Goal: Task Accomplishment & Management: Manage account settings

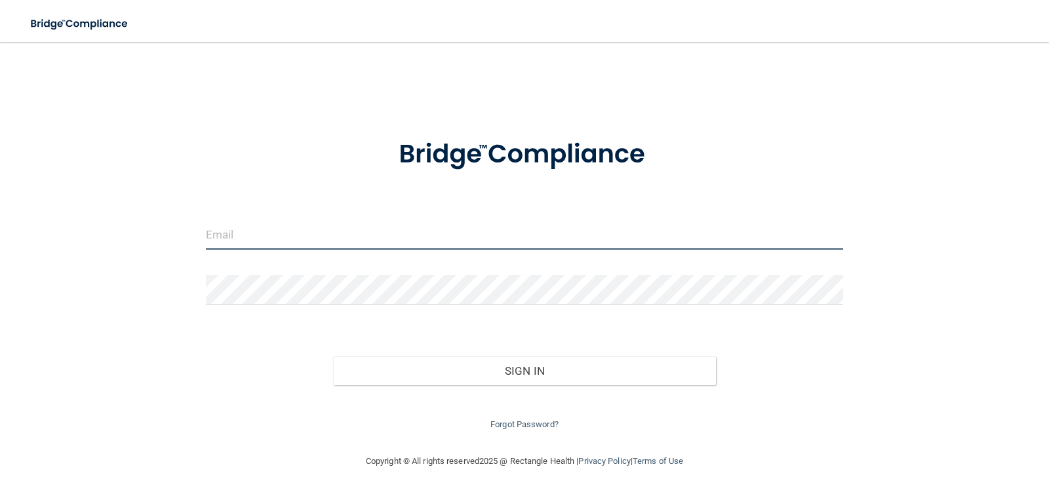
click at [344, 230] on input "email" at bounding box center [525, 235] width 638 height 30
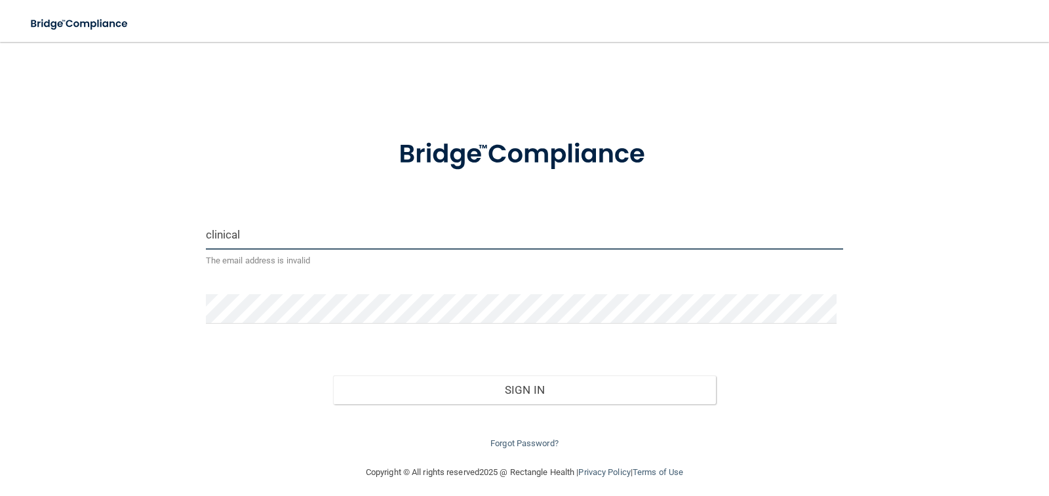
type input "[EMAIL_ADDRESS][DOMAIN_NAME]"
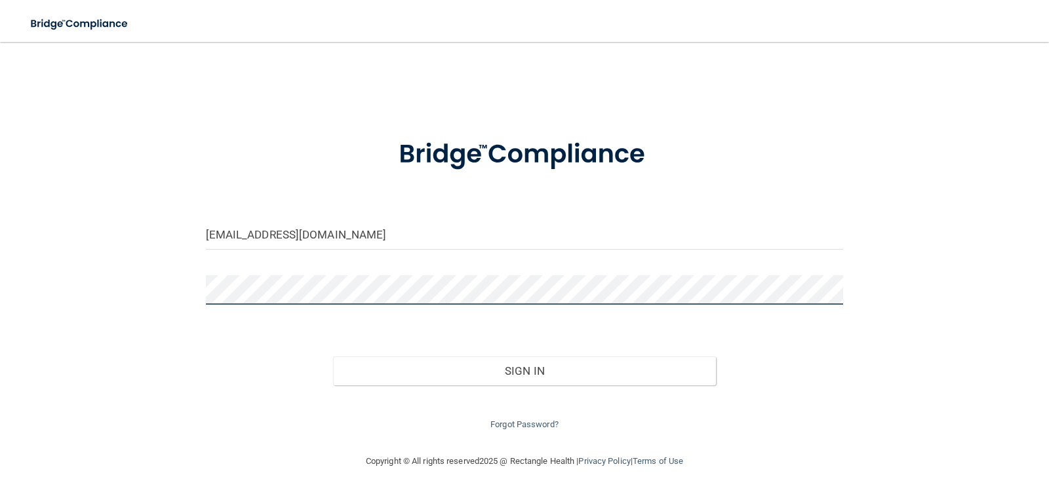
click at [333, 357] on button "Sign In" at bounding box center [524, 371] width 383 height 29
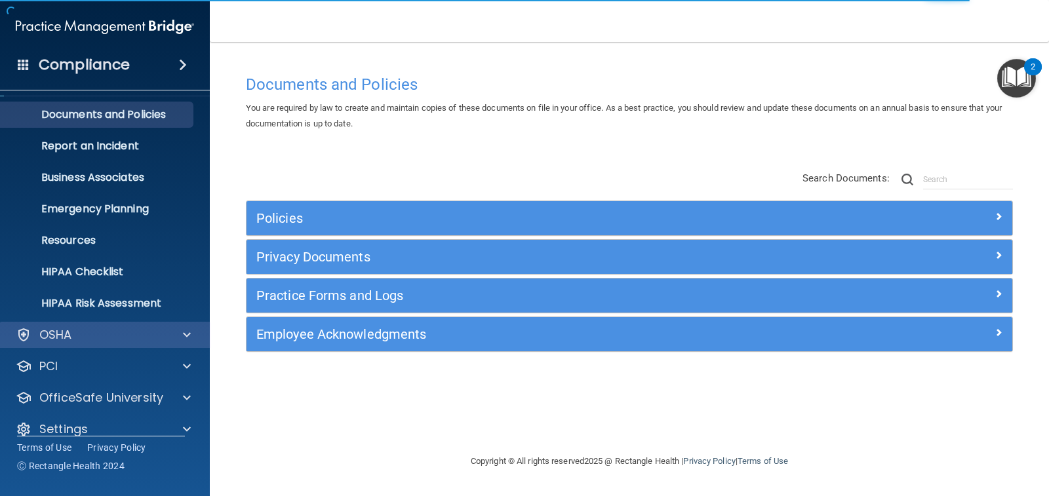
scroll to position [48, 0]
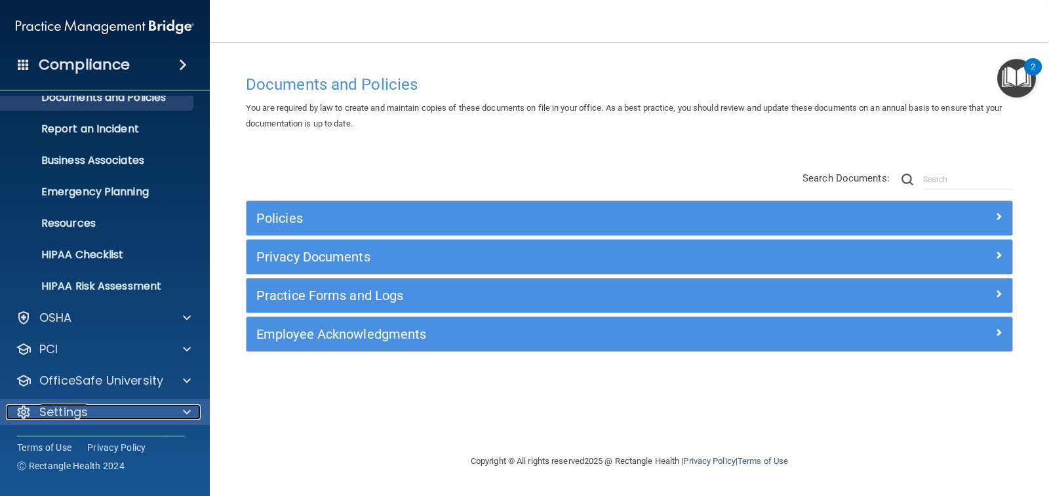
click at [143, 412] on div "Settings" at bounding box center [87, 413] width 163 height 16
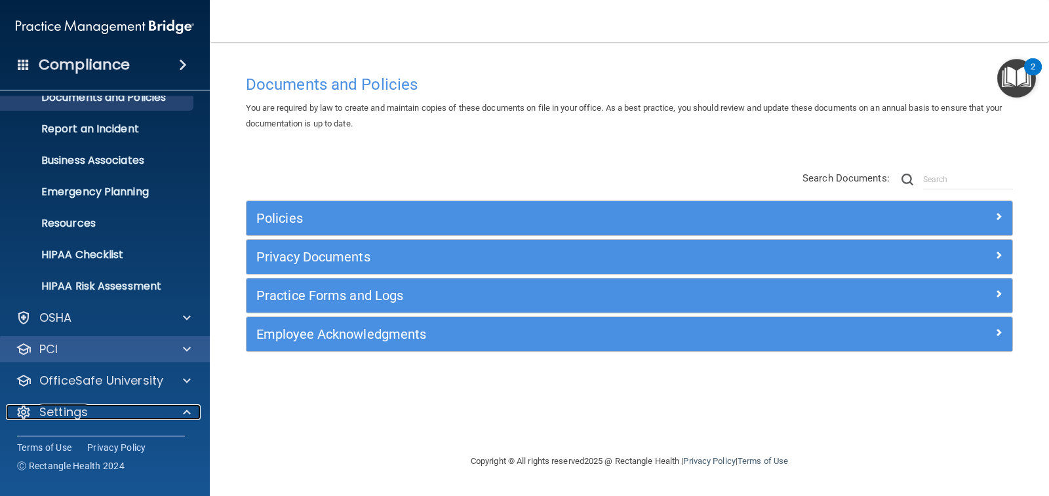
scroll to position [174, 0]
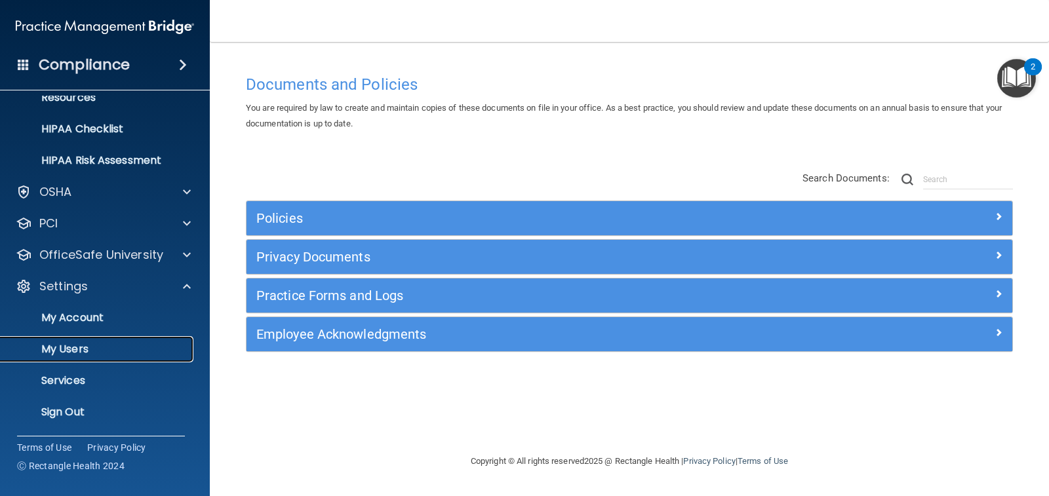
click at [76, 355] on p "My Users" at bounding box center [98, 349] width 179 height 13
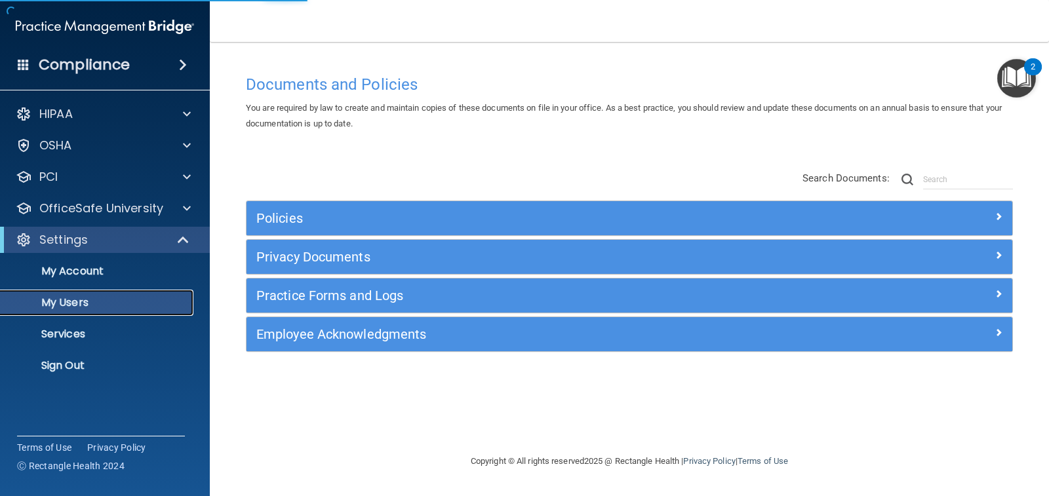
select select "20"
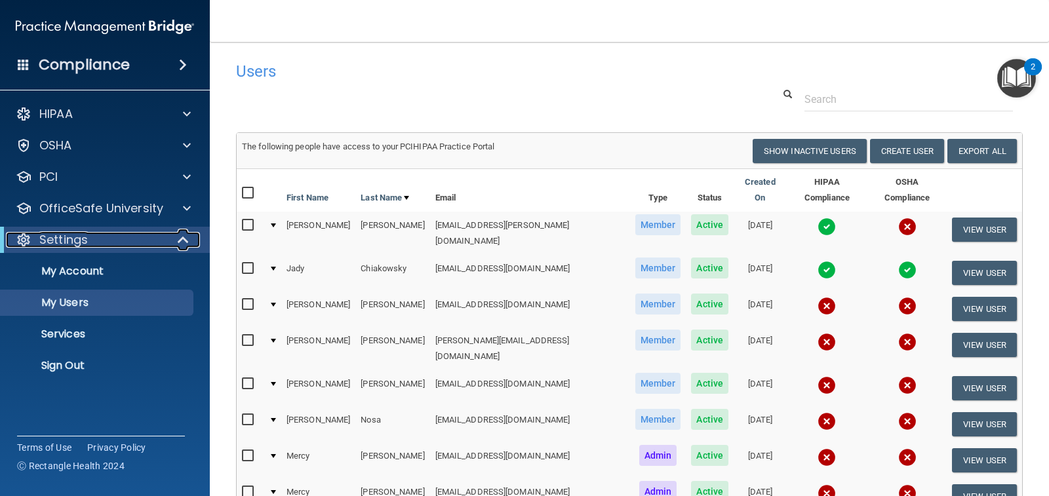
click at [180, 240] on span at bounding box center [184, 240] width 11 height 16
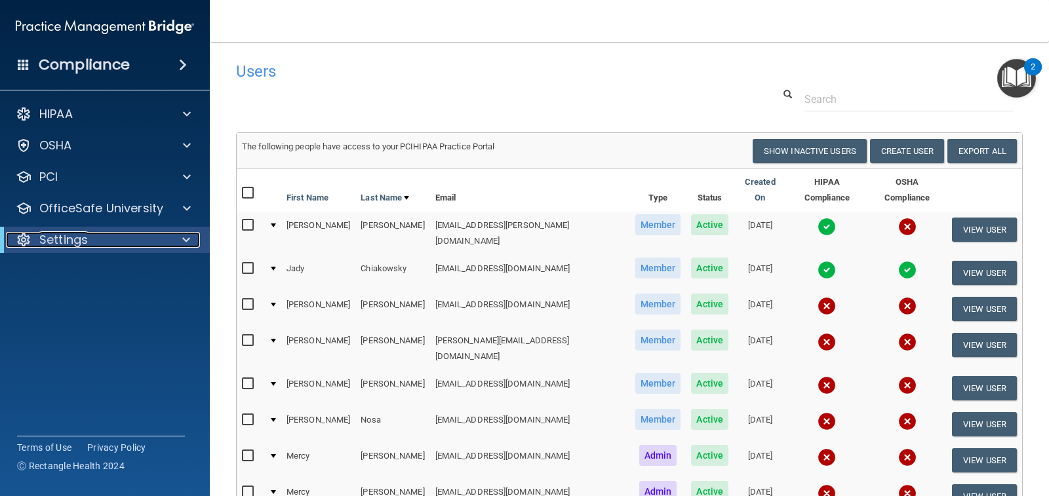
click at [180, 240] on div at bounding box center [184, 240] width 32 height 16
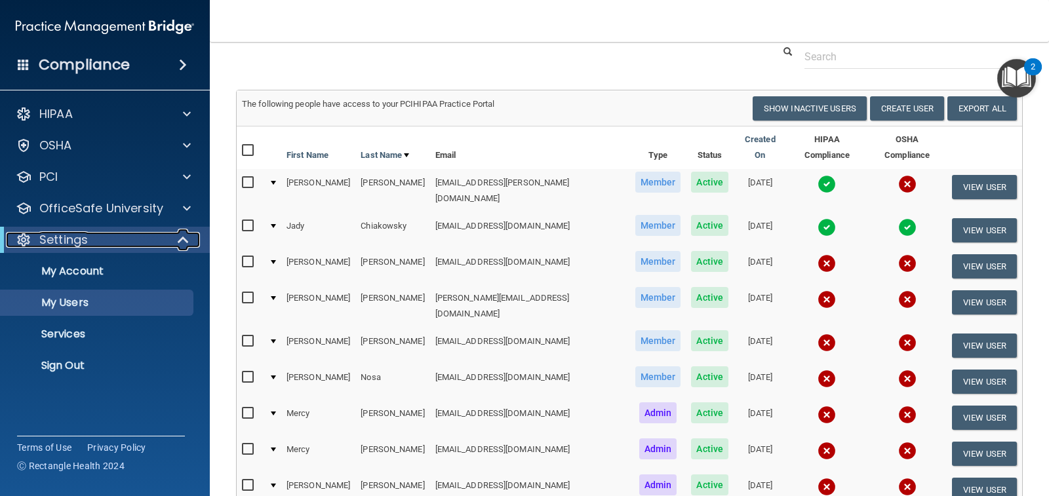
scroll to position [66, 0]
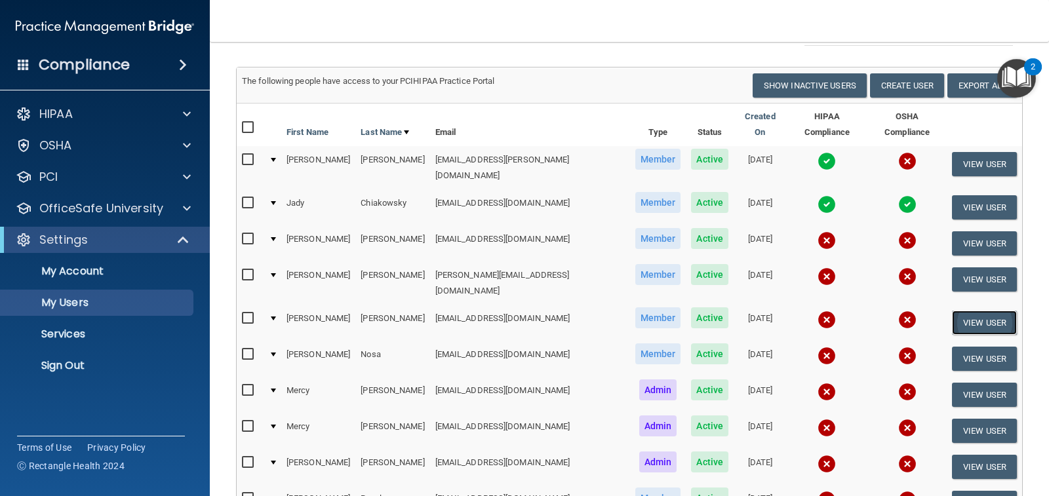
click at [964, 311] on button "View User" at bounding box center [984, 323] width 65 height 24
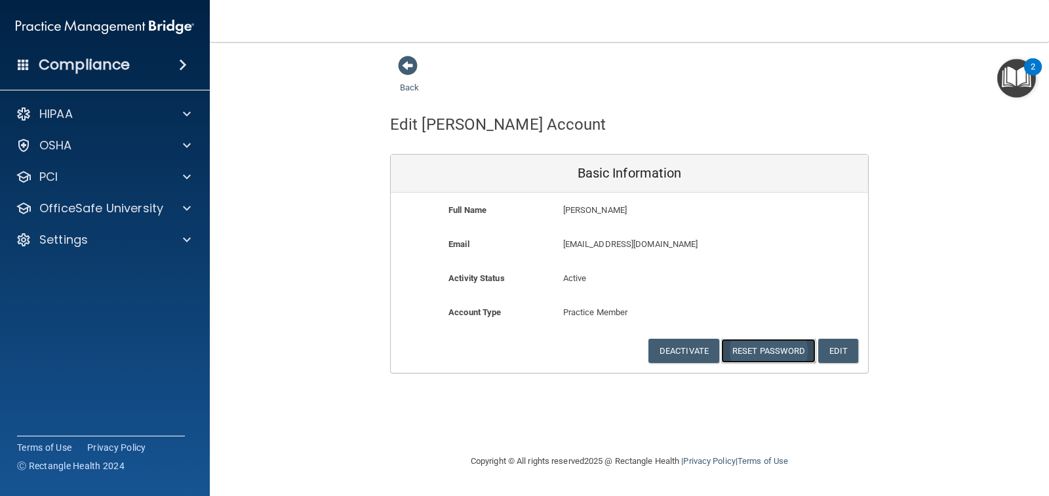
click at [780, 353] on button "Reset Password" at bounding box center [768, 351] width 94 height 24
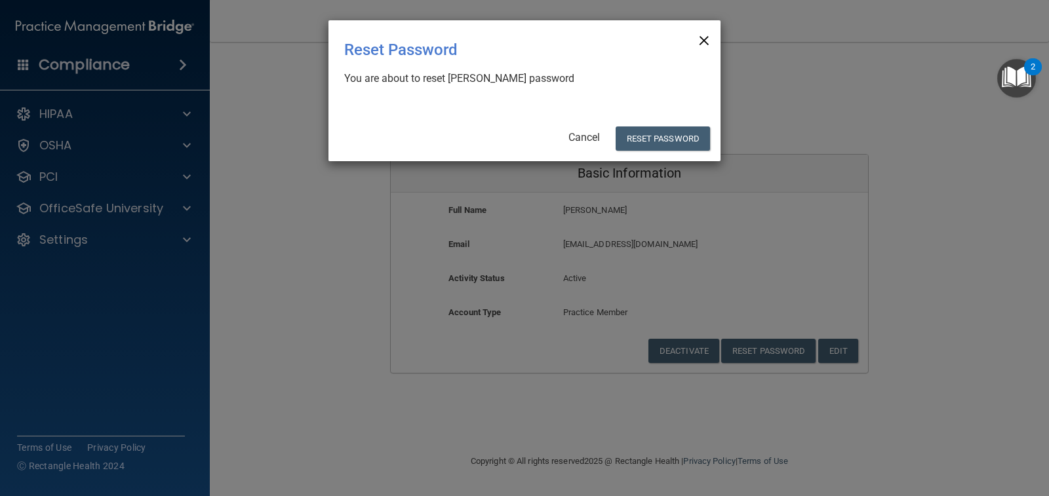
click at [705, 43] on span "×" at bounding box center [704, 39] width 12 height 26
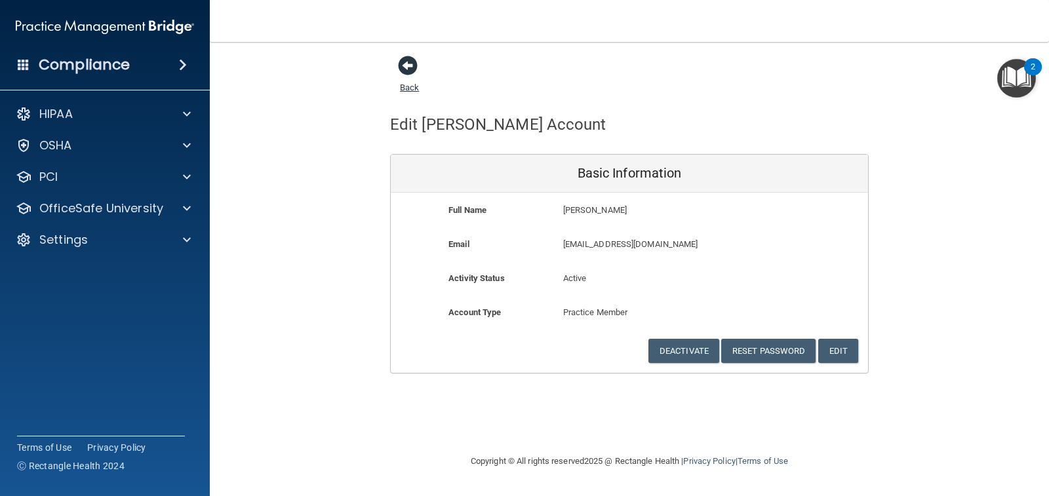
click at [413, 68] on span at bounding box center [408, 66] width 20 height 20
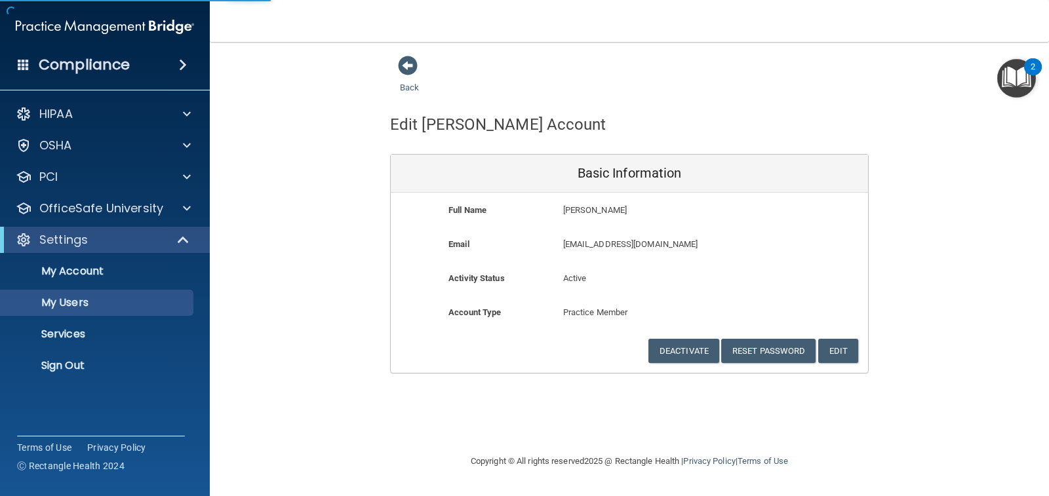
select select "20"
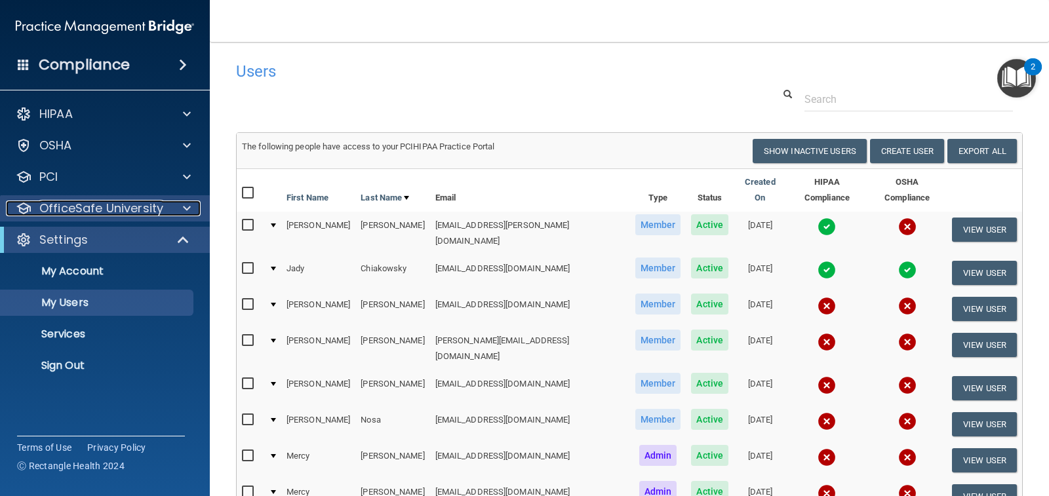
click at [145, 212] on p "OfficeSafe University" at bounding box center [101, 209] width 124 height 16
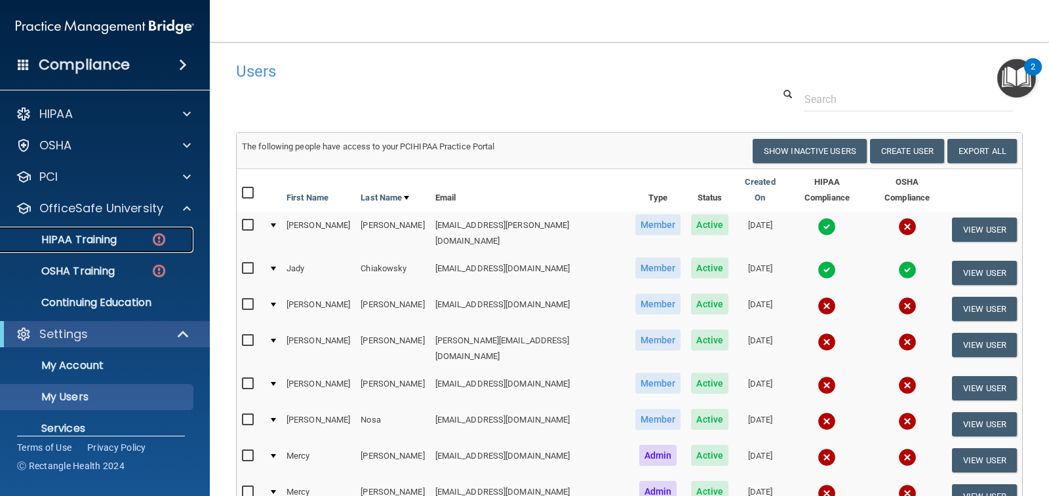
click at [121, 231] on link "HIPAA Training" at bounding box center [90, 240] width 207 height 26
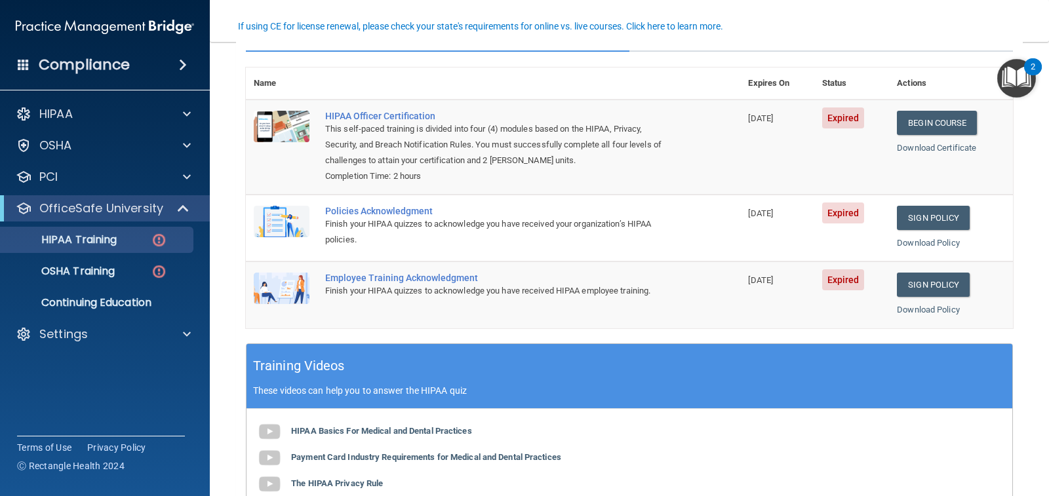
scroll to position [66, 0]
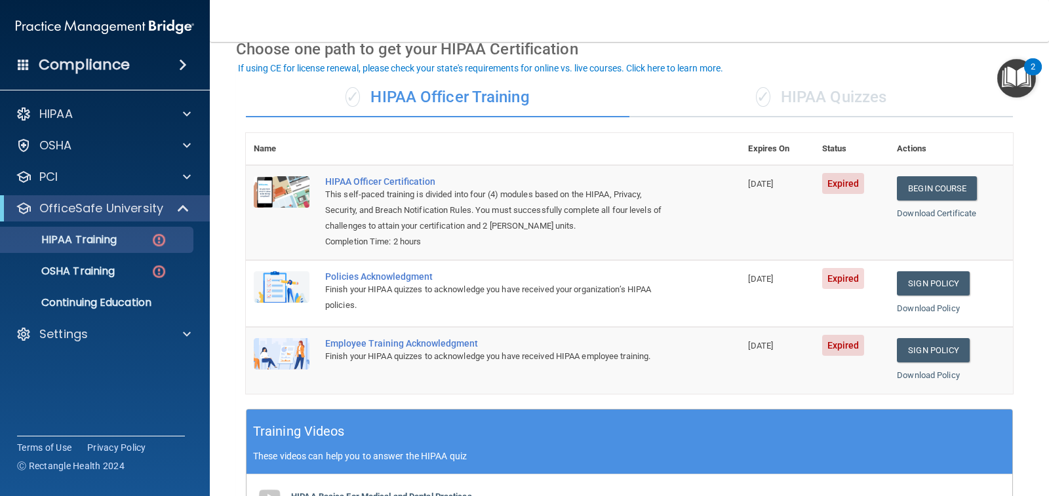
drag, startPoint x: 811, startPoint y: 126, endPoint x: 812, endPoint y: 100, distance: 25.6
click at [812, 100] on div "✓ HIPAA Quizzes" at bounding box center [821, 97] width 384 height 39
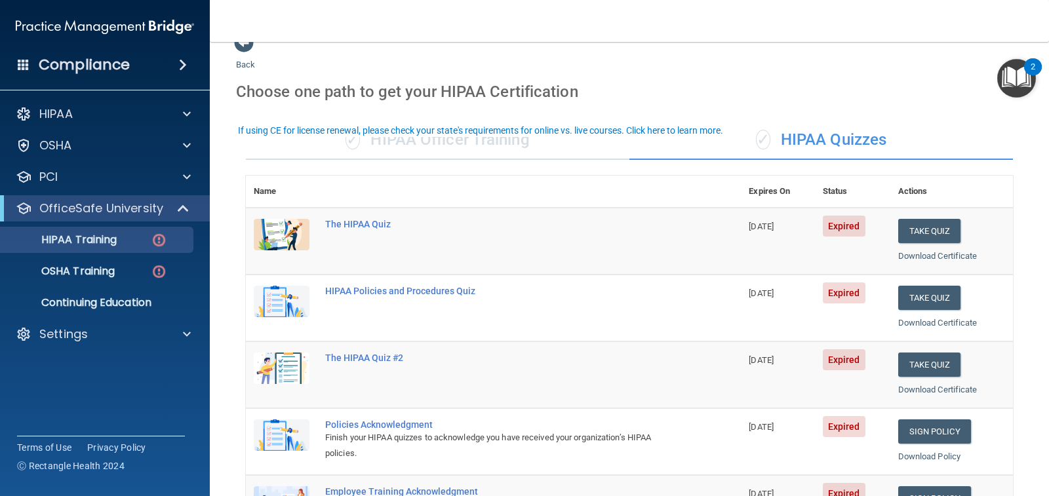
scroll to position [0, 0]
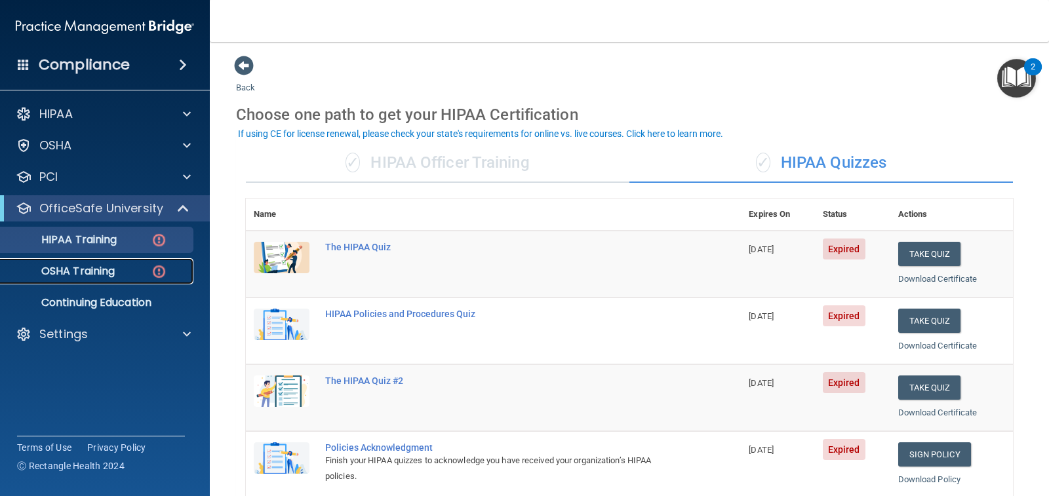
click at [134, 266] on div "OSHA Training" at bounding box center [98, 271] width 179 height 13
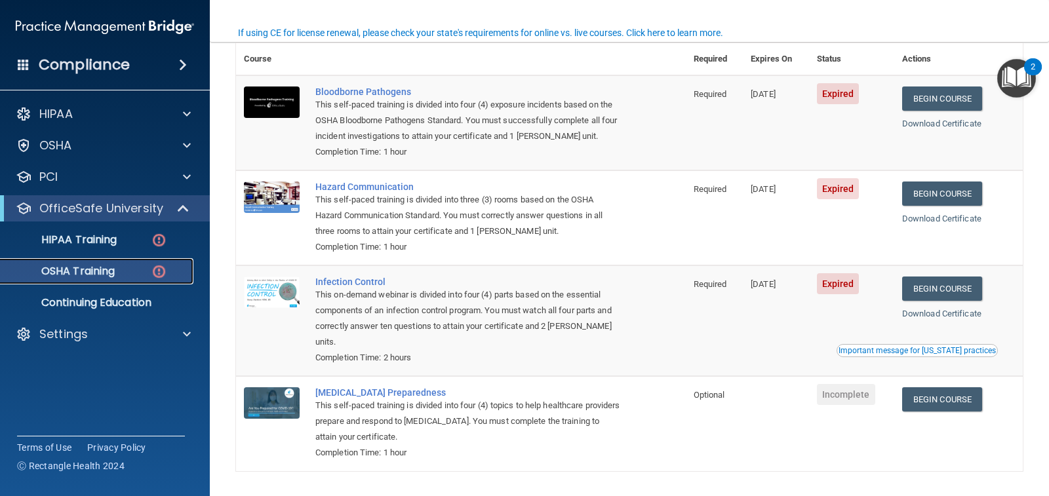
scroll to position [131, 0]
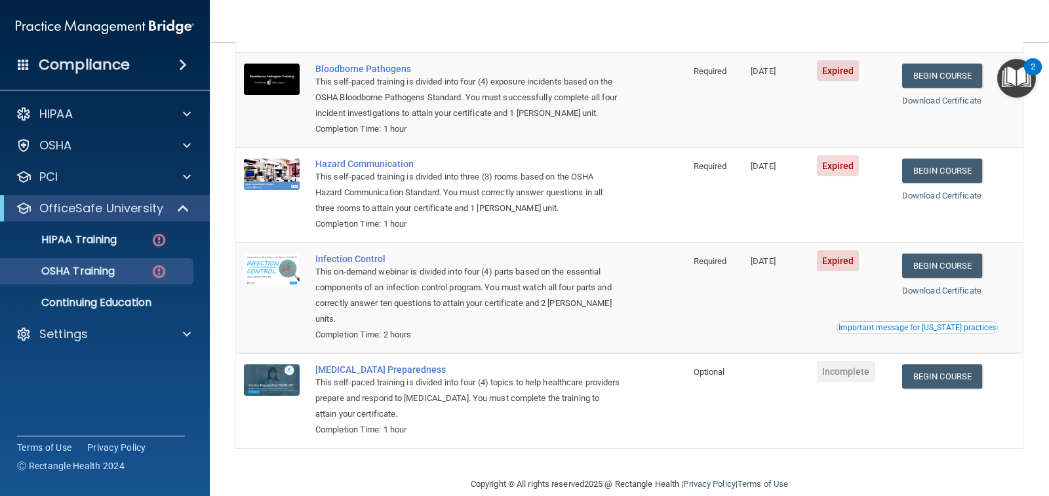
click at [928, 328] on div "Important message for [US_STATE] practices" at bounding box center [917, 328] width 157 height 8
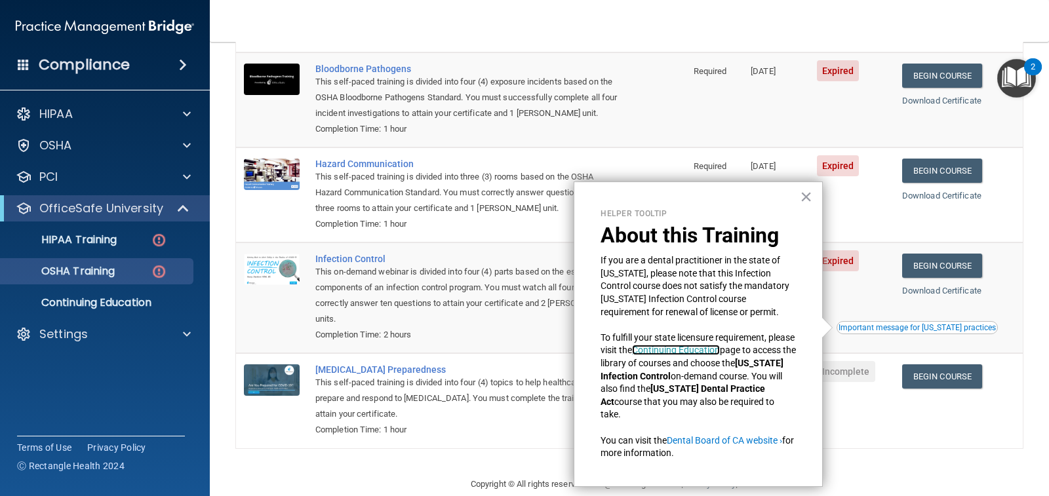
click at [681, 352] on link "Continuing Education" at bounding box center [676, 350] width 88 height 10
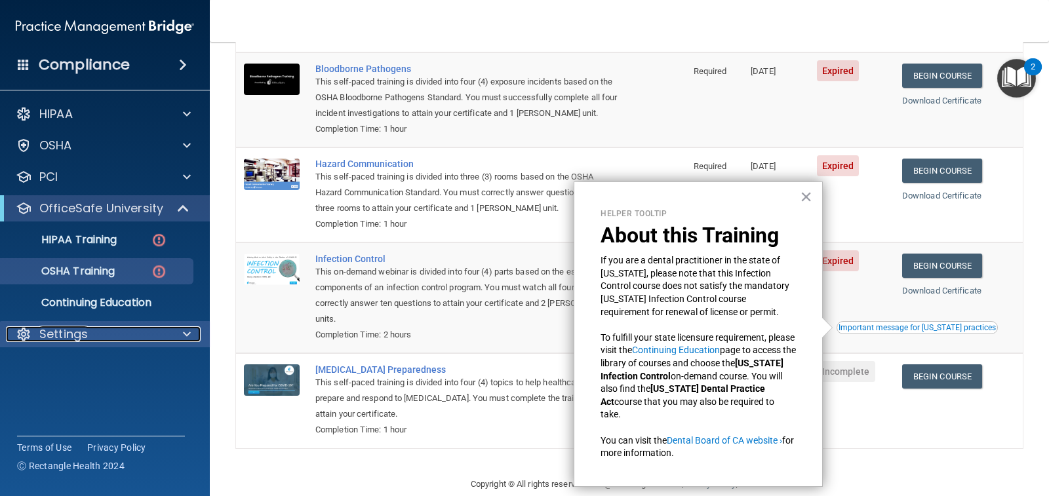
click at [88, 334] on div "Settings" at bounding box center [87, 335] width 163 height 16
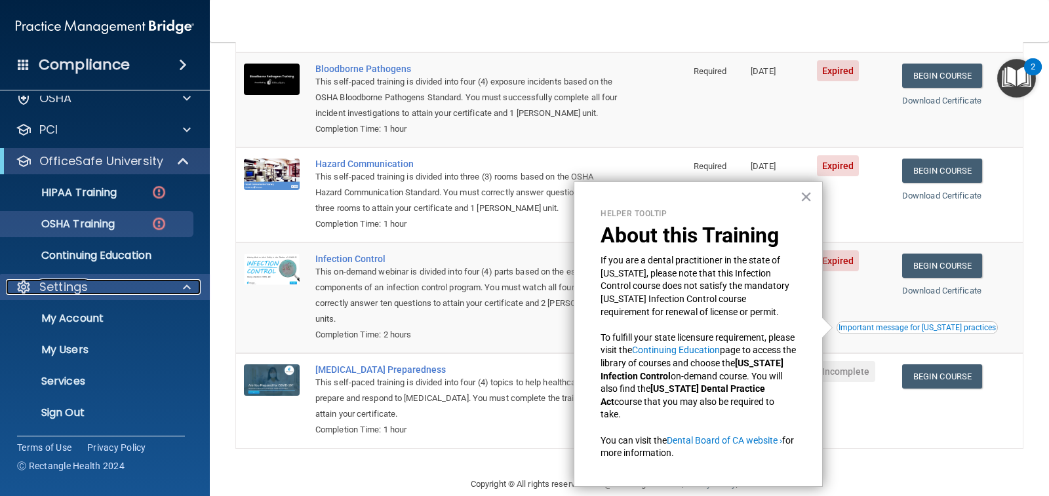
scroll to position [48, 0]
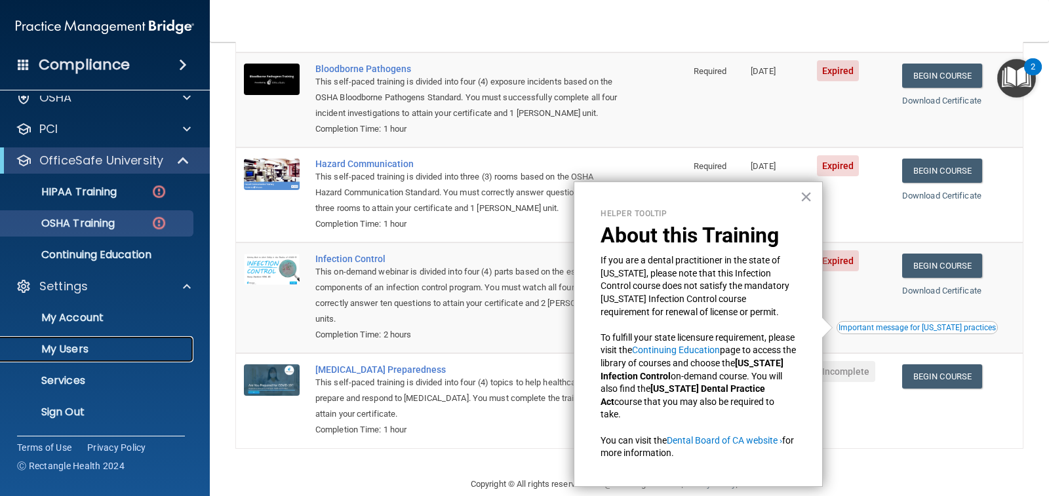
click at [72, 349] on p "My Users" at bounding box center [98, 349] width 179 height 13
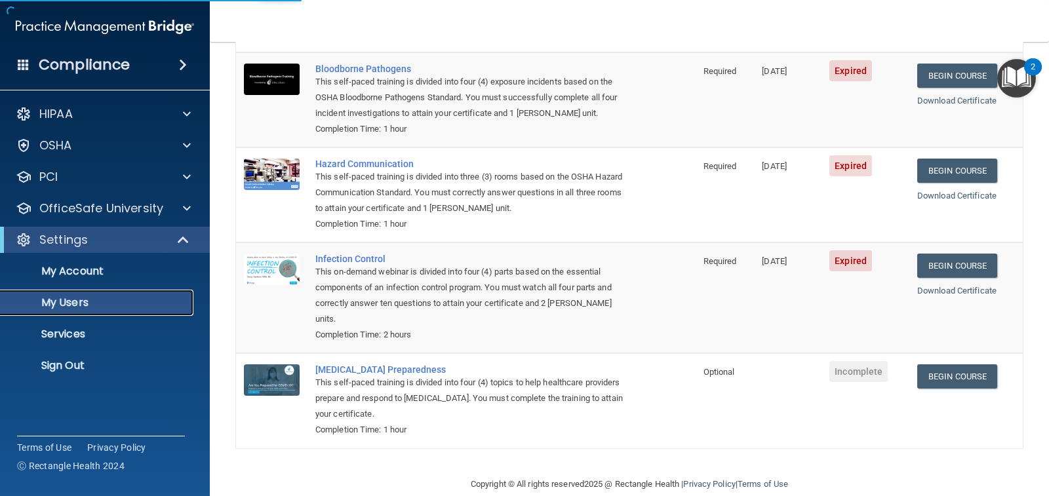
select select "20"
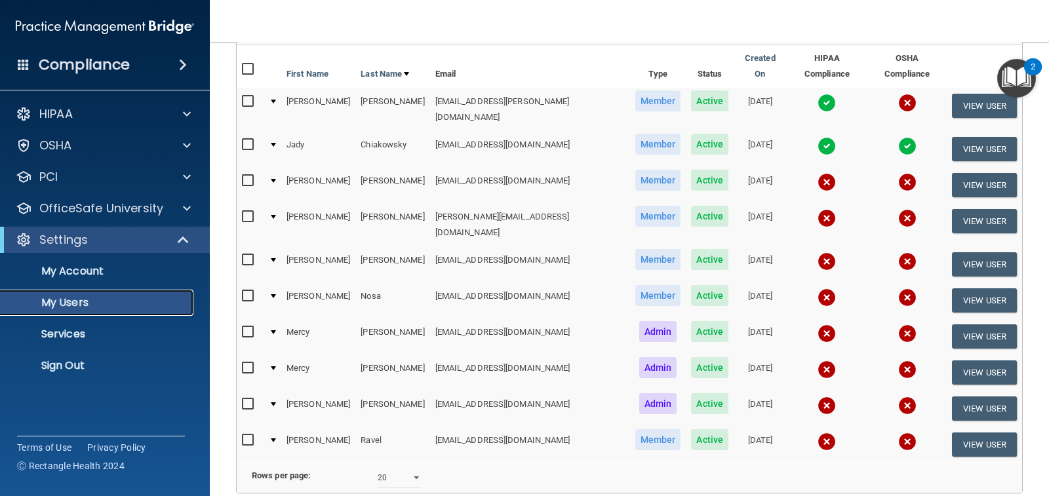
scroll to position [96, 0]
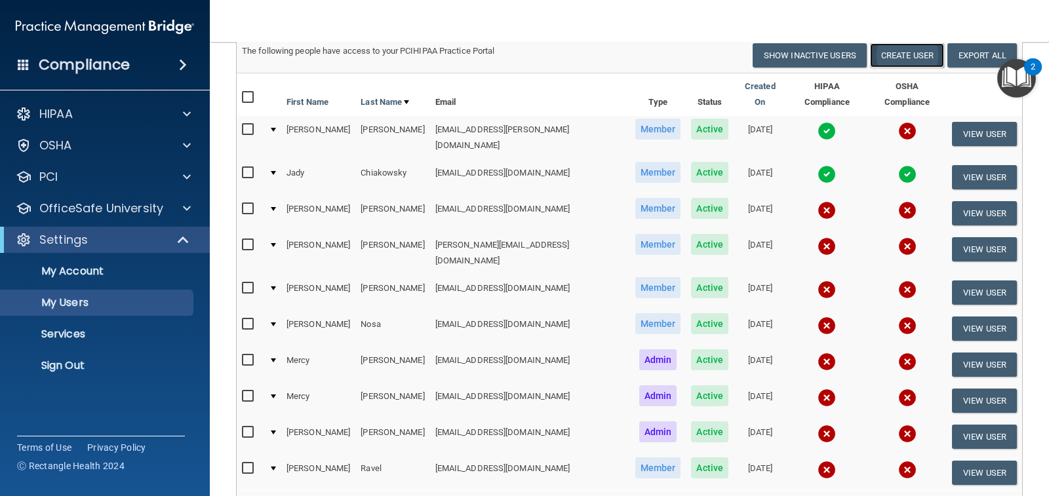
click at [891, 54] on button "Create User" at bounding box center [907, 55] width 74 height 24
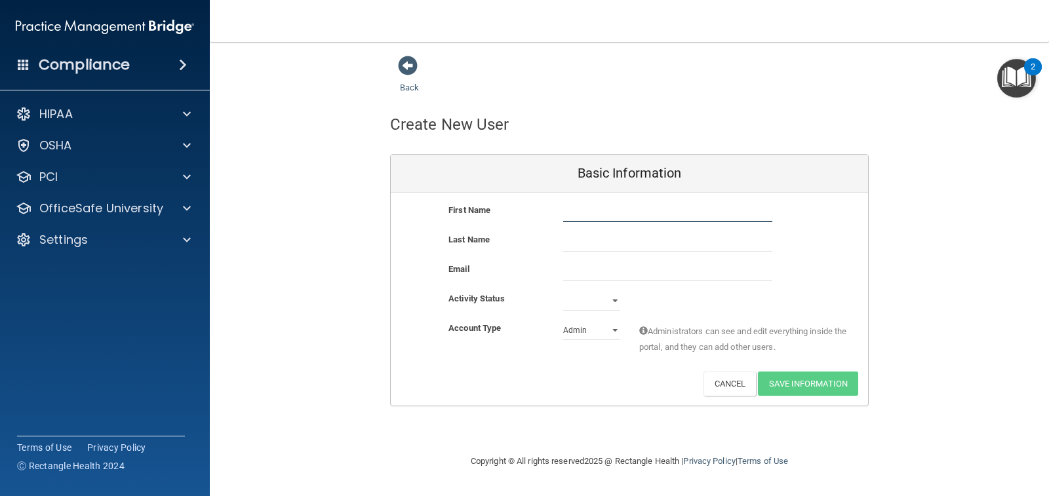
click at [645, 209] on input "text" at bounding box center [667, 213] width 209 height 20
type input "Mark"
click at [636, 245] on input "text" at bounding box center [667, 242] width 209 height 20
click at [402, 69] on span at bounding box center [408, 66] width 20 height 20
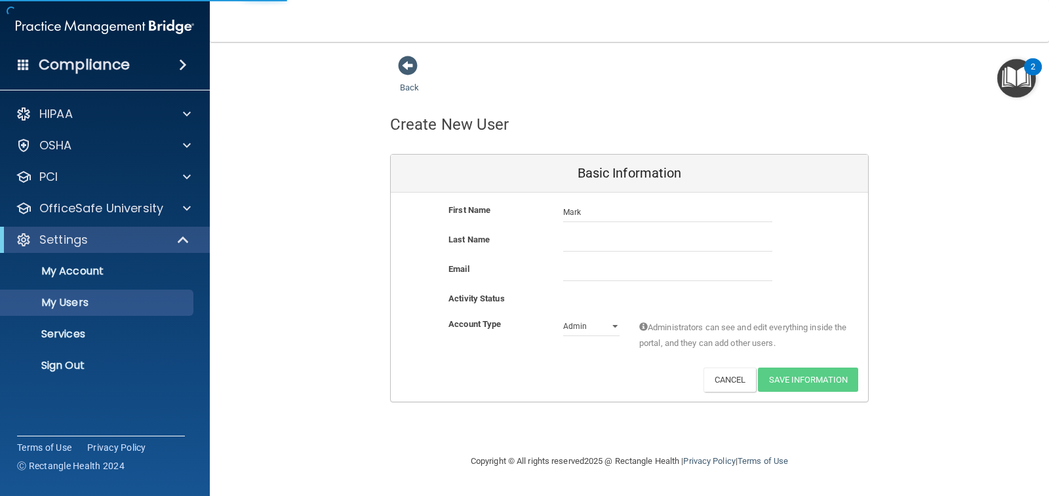
select select "20"
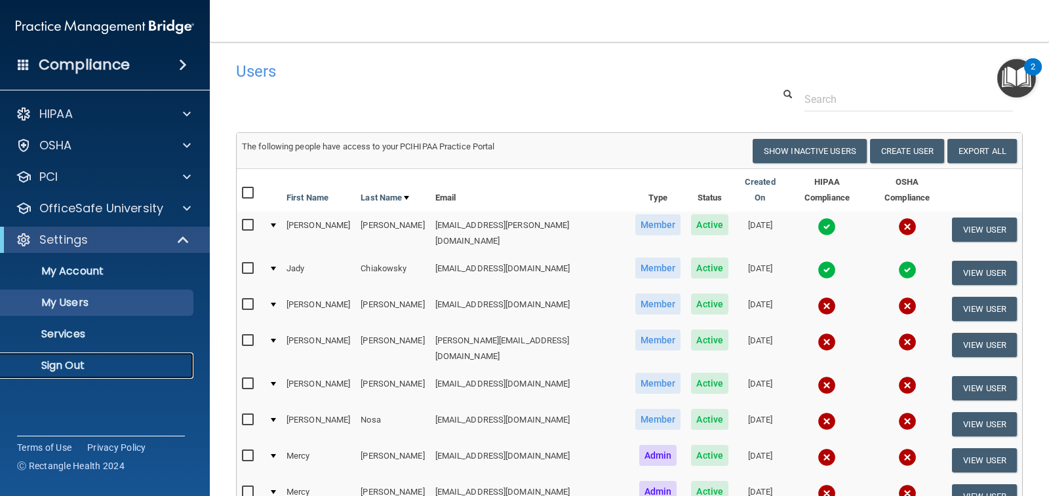
click at [75, 361] on p "Sign Out" at bounding box center [98, 365] width 179 height 13
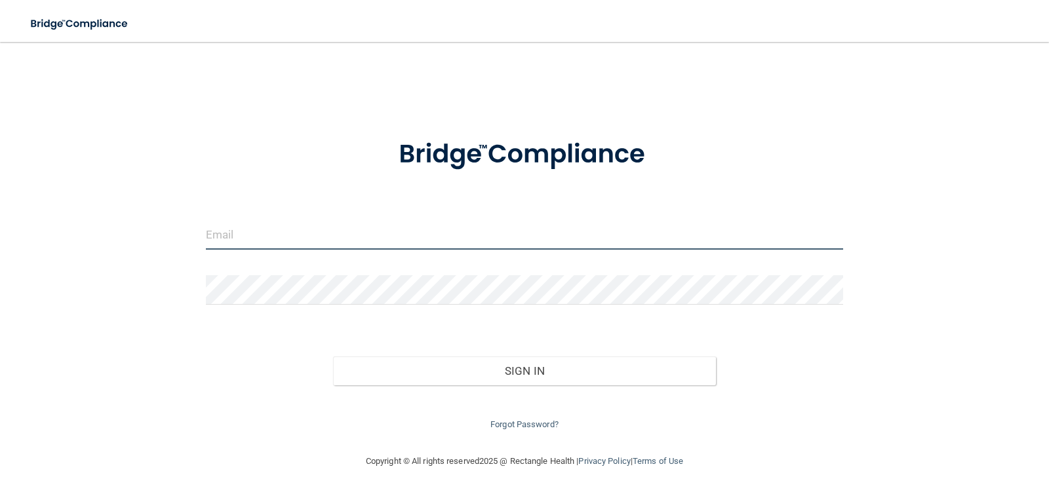
click at [343, 231] on input "email" at bounding box center [525, 235] width 638 height 30
type input "[EMAIL_ADDRESS][DOMAIN_NAME]"
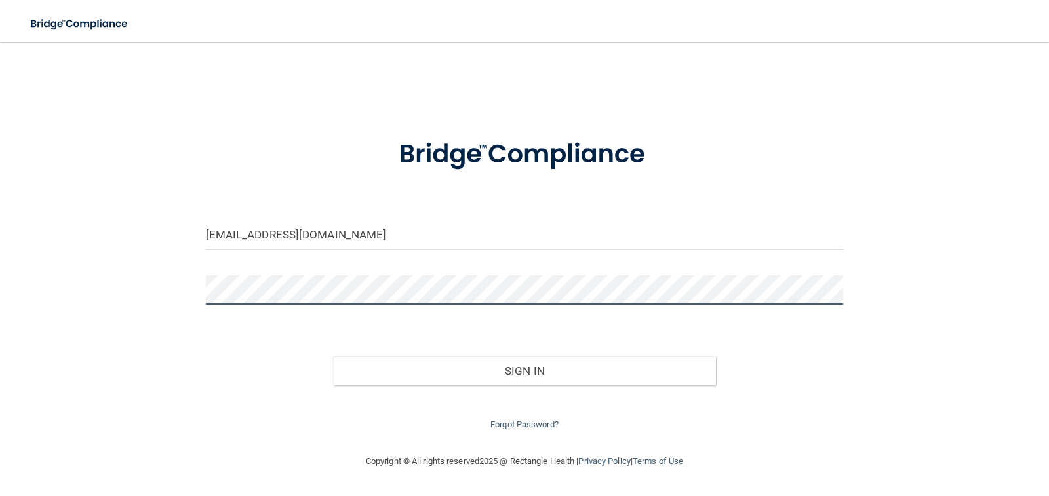
click at [333, 357] on button "Sign In" at bounding box center [524, 371] width 383 height 29
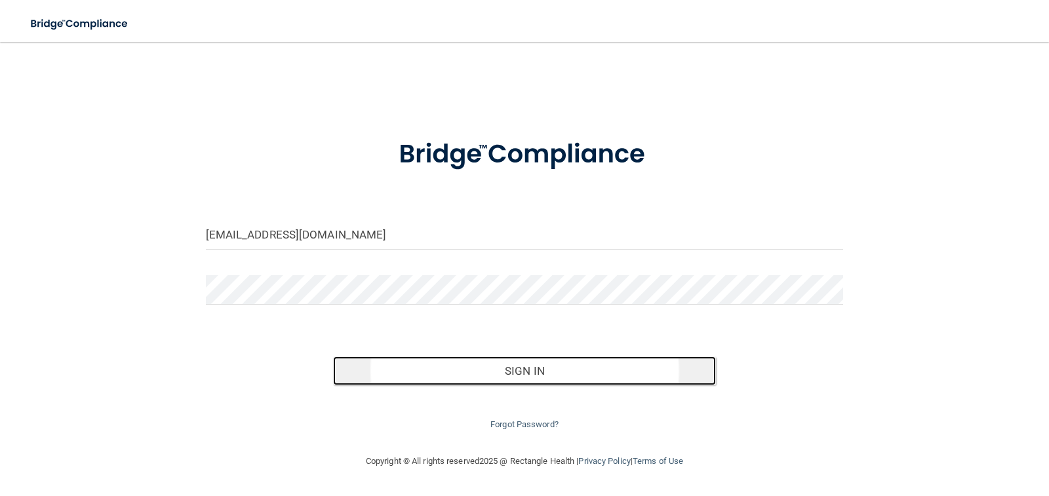
click at [524, 374] on button "Sign In" at bounding box center [524, 371] width 383 height 29
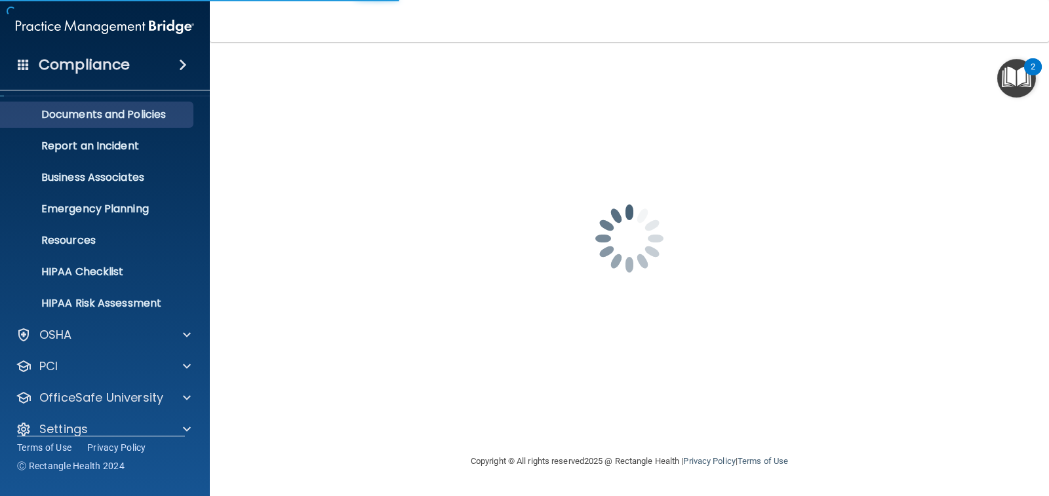
scroll to position [48, 0]
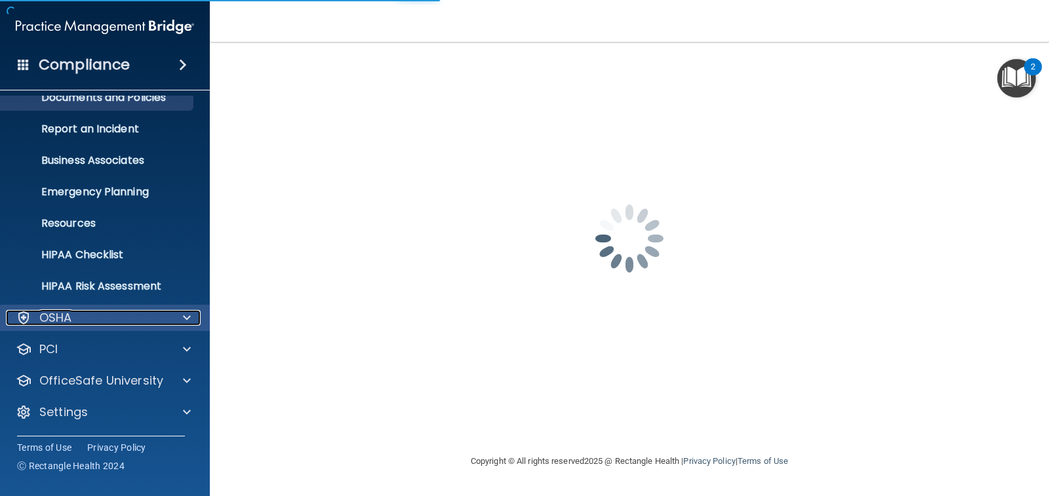
click at [169, 325] on div at bounding box center [185, 318] width 33 height 16
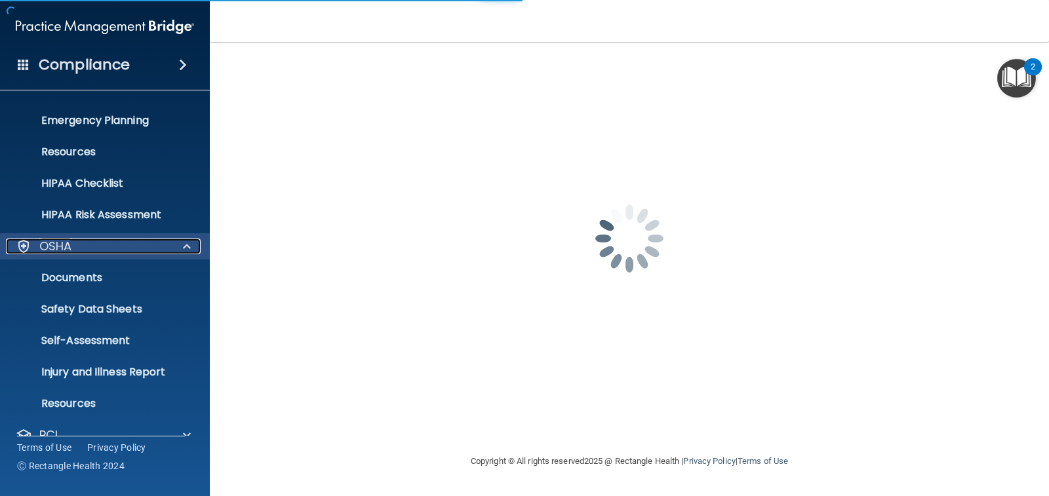
scroll to position [205, 0]
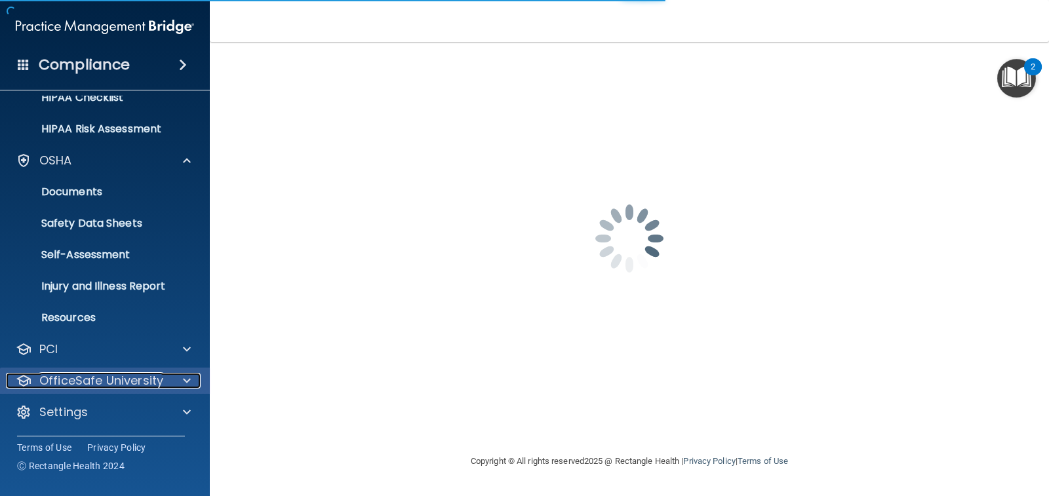
click at [191, 378] on div at bounding box center [185, 381] width 33 height 16
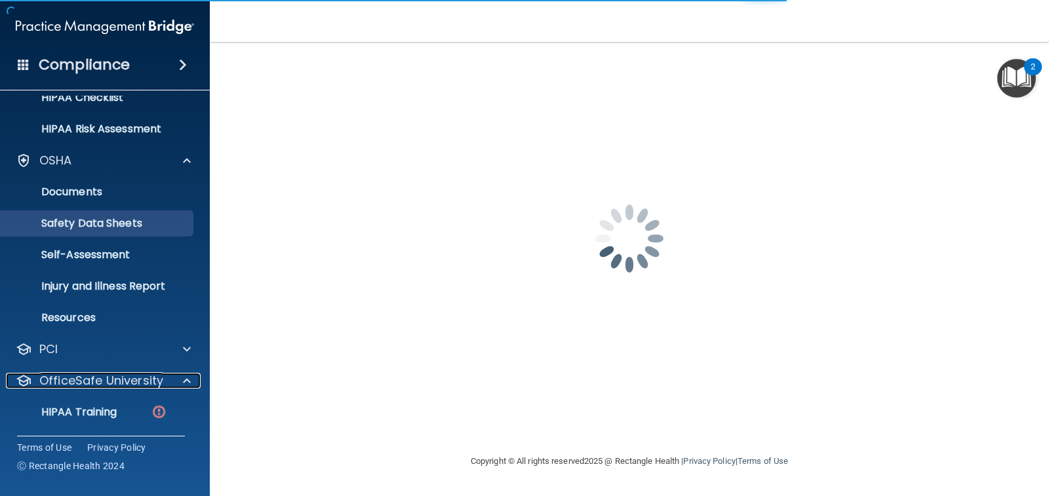
scroll to position [300, 0]
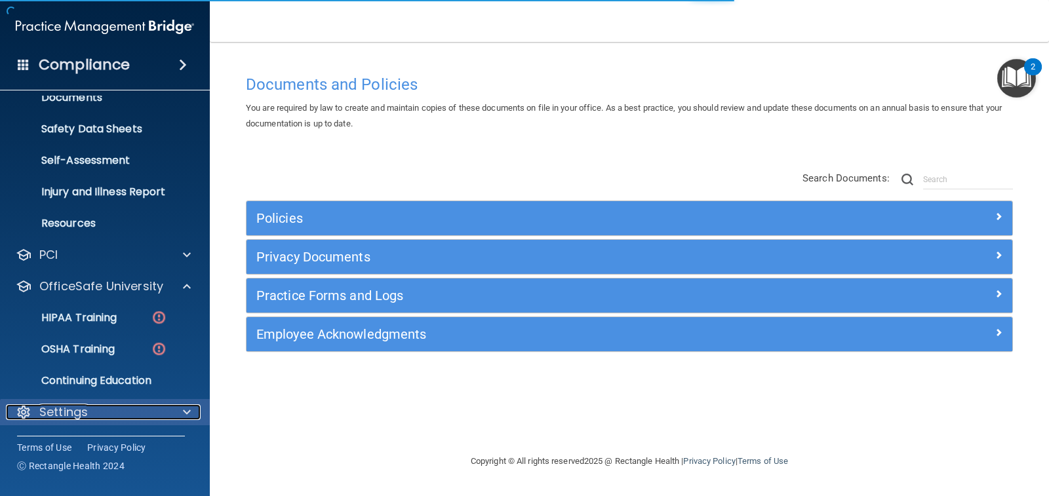
click at [183, 408] on span at bounding box center [187, 413] width 8 height 16
click at [179, 417] on div at bounding box center [185, 412] width 33 height 16
click at [58, 418] on p "Settings" at bounding box center [63, 413] width 49 height 16
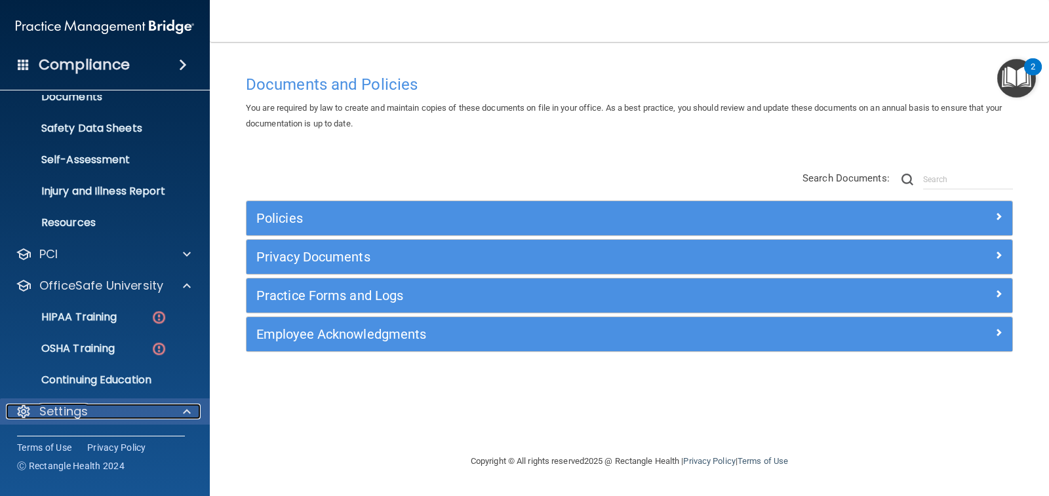
click at [184, 413] on span at bounding box center [187, 412] width 8 height 16
click at [18, 412] on div at bounding box center [24, 413] width 16 height 16
click at [189, 413] on span at bounding box center [187, 412] width 8 height 16
click at [117, 418] on div "Settings" at bounding box center [87, 413] width 163 height 16
click at [189, 413] on span at bounding box center [187, 412] width 8 height 16
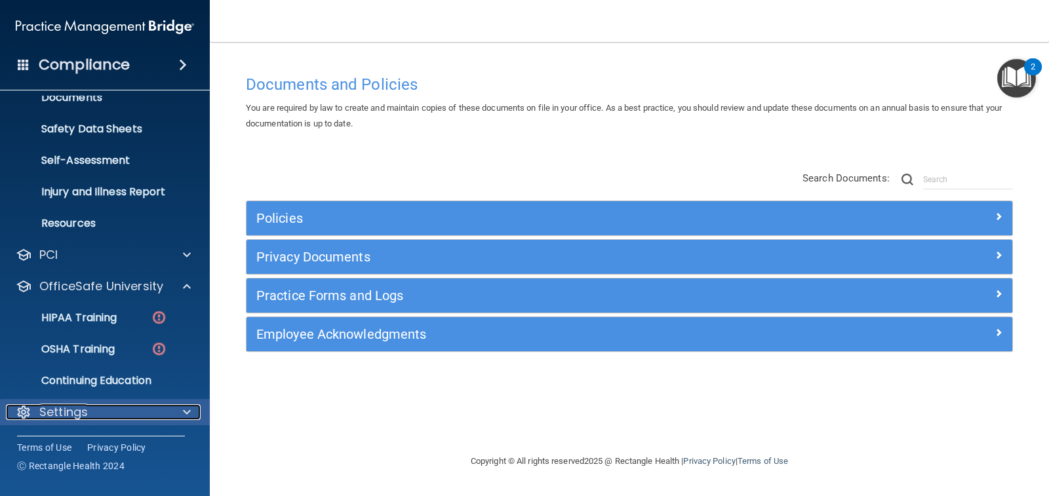
click at [183, 416] on span at bounding box center [187, 413] width 8 height 16
click at [183, 416] on span at bounding box center [187, 412] width 8 height 16
click at [176, 413] on div at bounding box center [185, 413] width 33 height 16
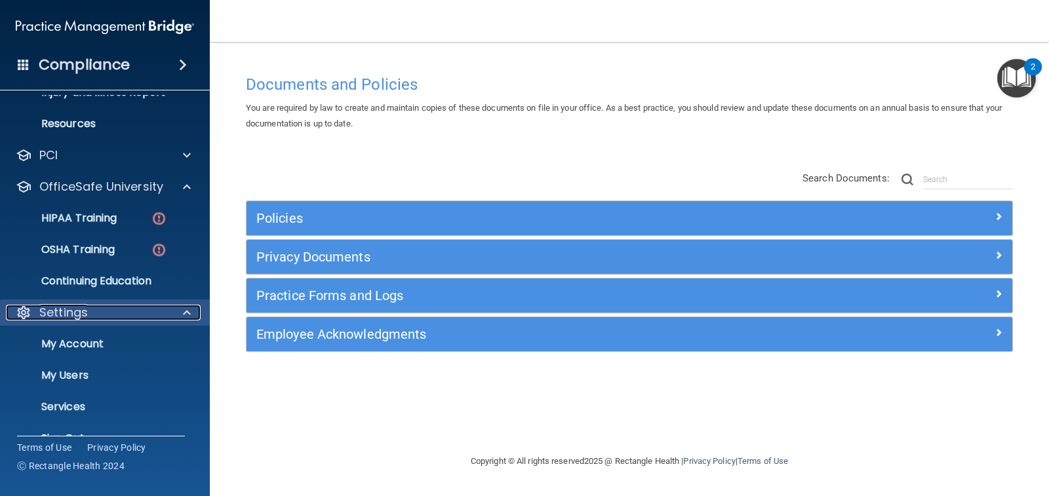
scroll to position [425, 0]
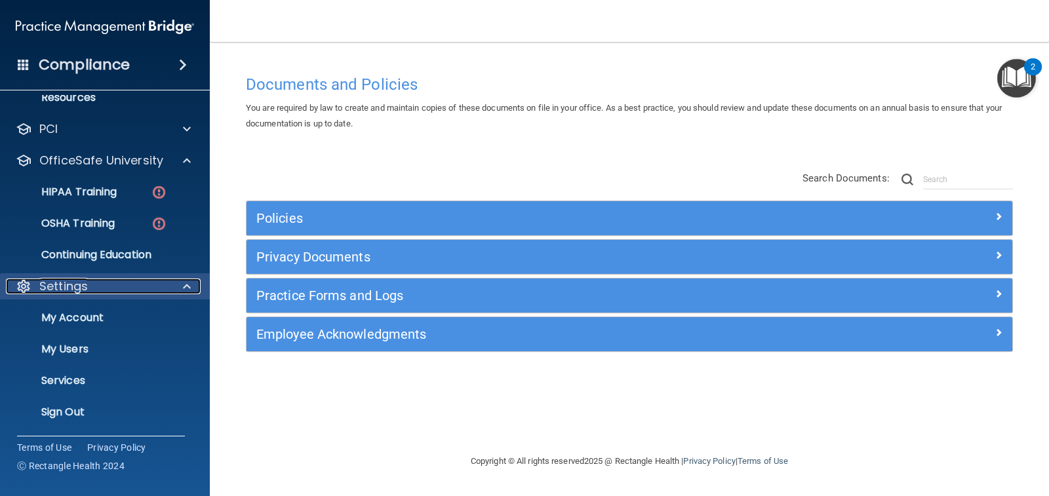
click at [185, 290] on span at bounding box center [187, 287] width 8 height 16
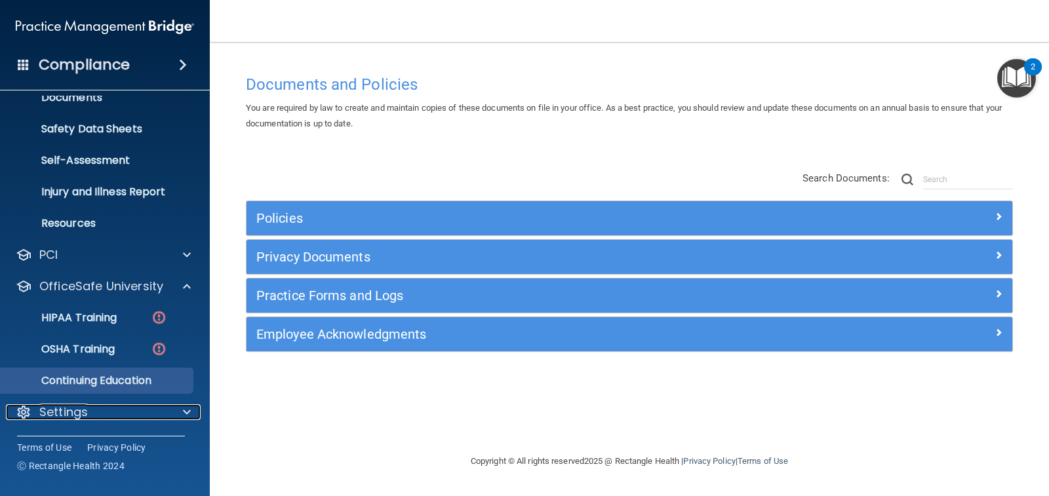
scroll to position [300, 0]
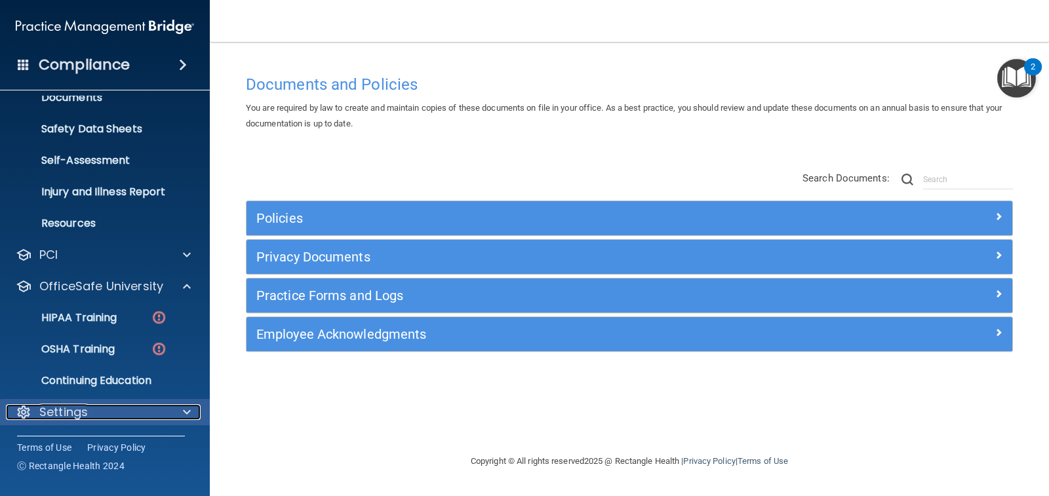
click at [184, 412] on div at bounding box center [185, 413] width 33 height 16
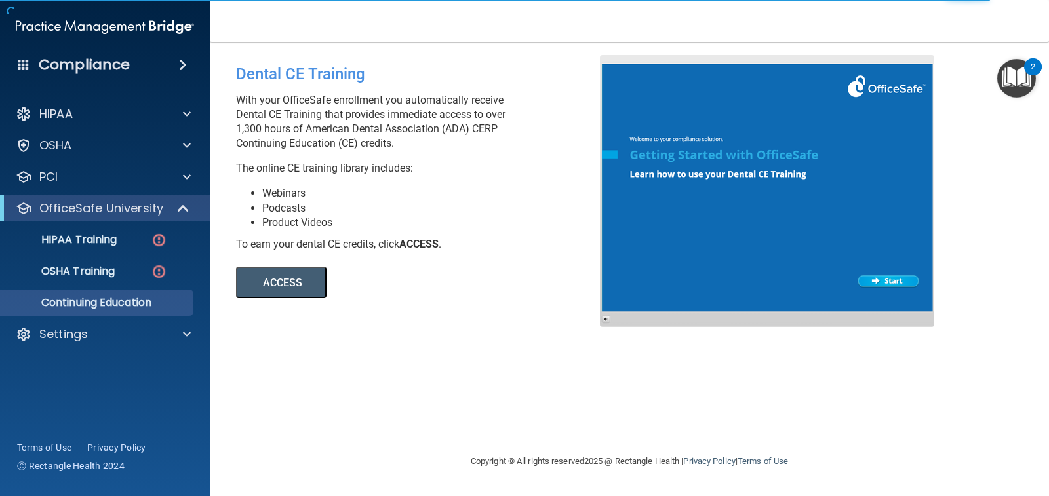
click at [278, 292] on button "ACCESS" at bounding box center [281, 282] width 90 height 31
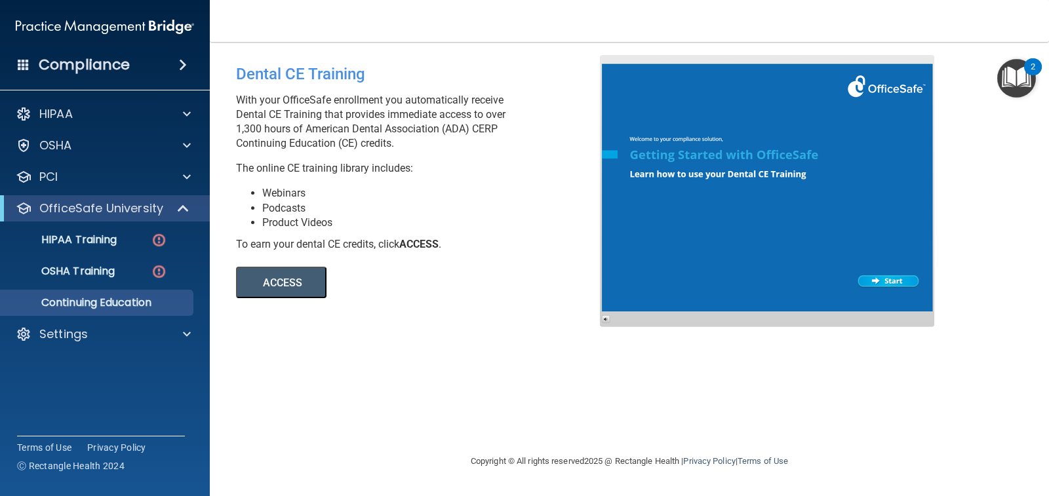
click at [290, 279] on button "ACCESS" at bounding box center [281, 282] width 90 height 31
click at [183, 335] on span at bounding box center [187, 335] width 8 height 16
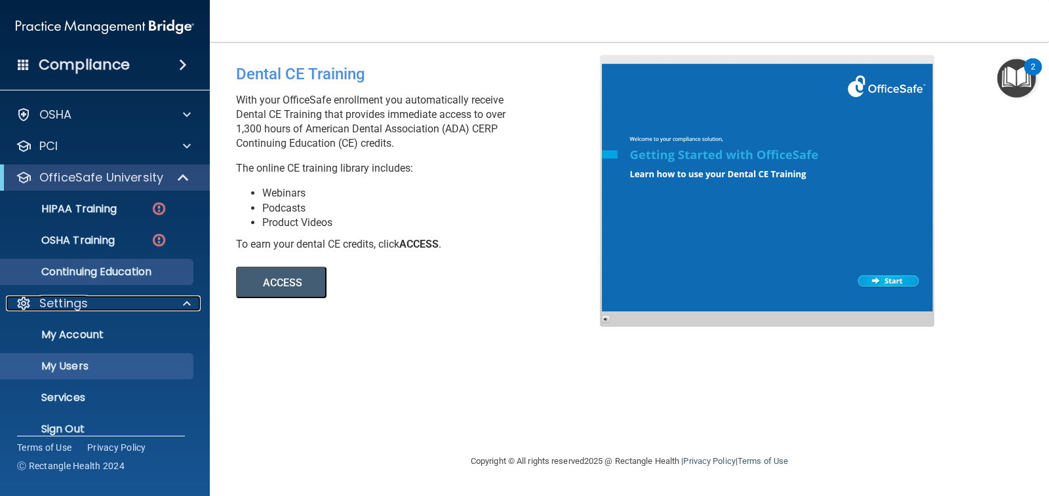
scroll to position [48, 0]
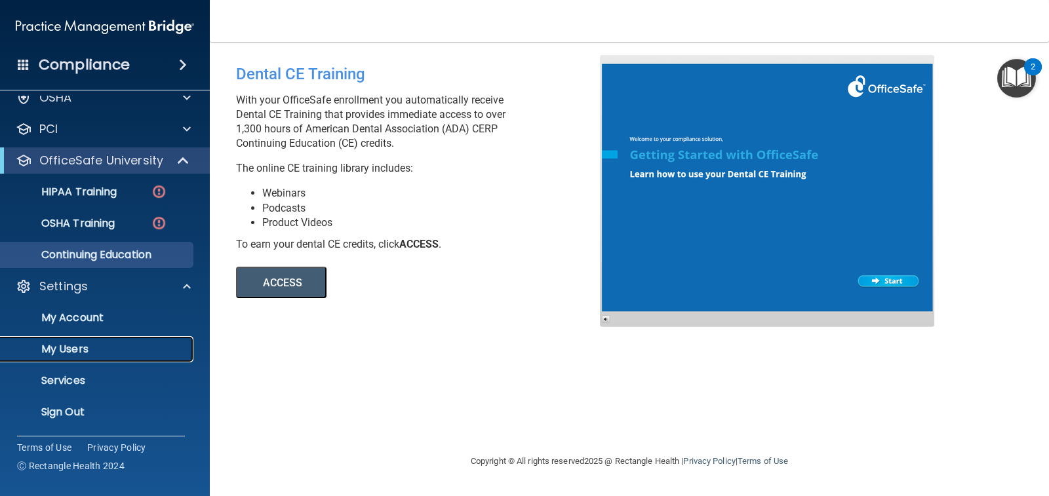
click at [106, 346] on p "My Users" at bounding box center [98, 349] width 179 height 13
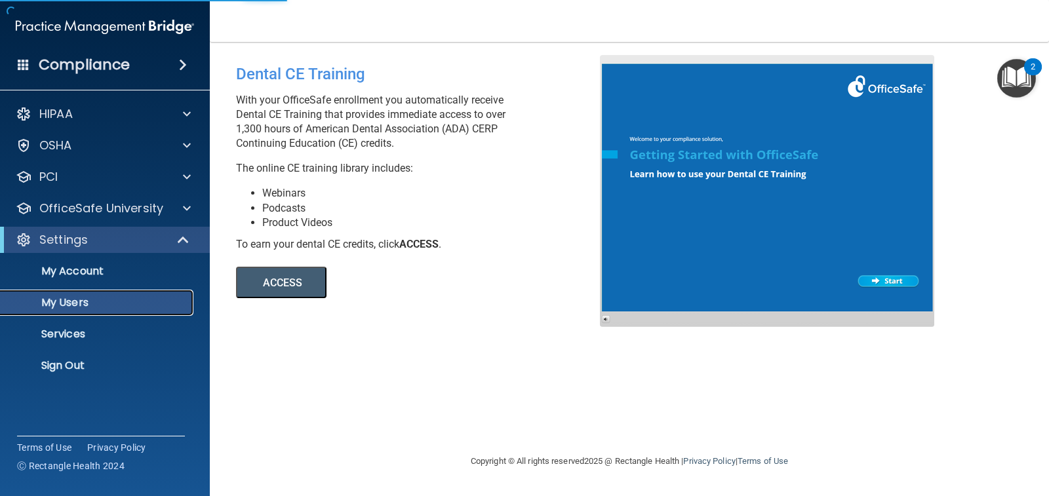
select select "20"
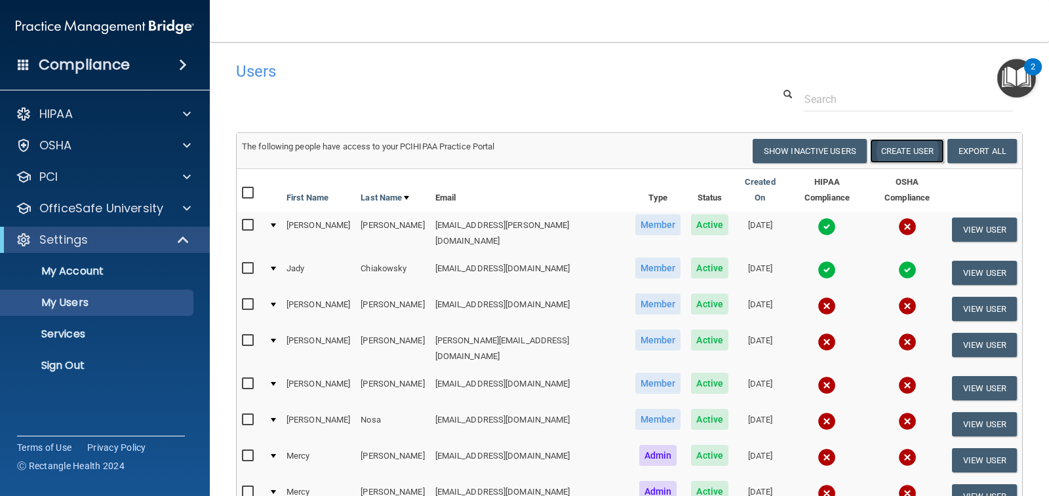
click at [898, 146] on button "Create User" at bounding box center [907, 151] width 74 height 24
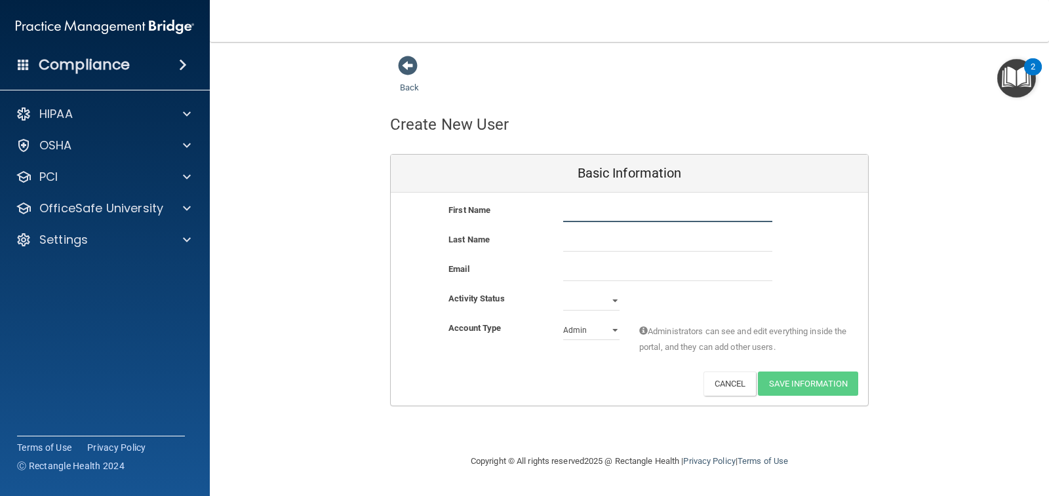
click at [680, 204] on input "text" at bounding box center [667, 213] width 209 height 20
type input "Mark"
click at [681, 241] on input "text" at bounding box center [667, 242] width 209 height 20
type input "De Guzman"
click at [618, 270] on input "email" at bounding box center [667, 272] width 209 height 20
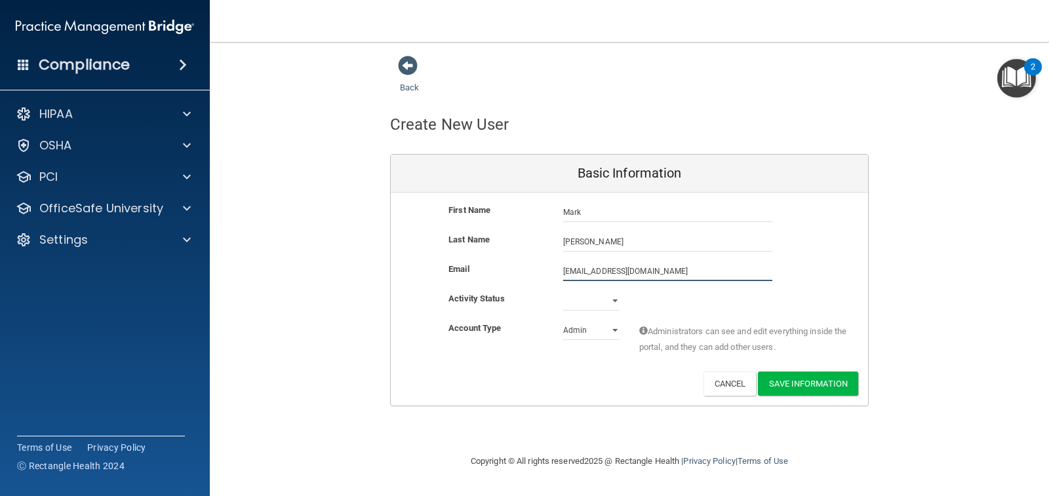
type input "markallen.deguzman99@gmail.com"
click at [615, 304] on select "Active Inactive" at bounding box center [591, 301] width 56 height 20
select select "active"
click at [563, 291] on select "Active Inactive" at bounding box center [591, 301] width 56 height 20
click at [614, 328] on select "Admin Member" at bounding box center [591, 331] width 56 height 20
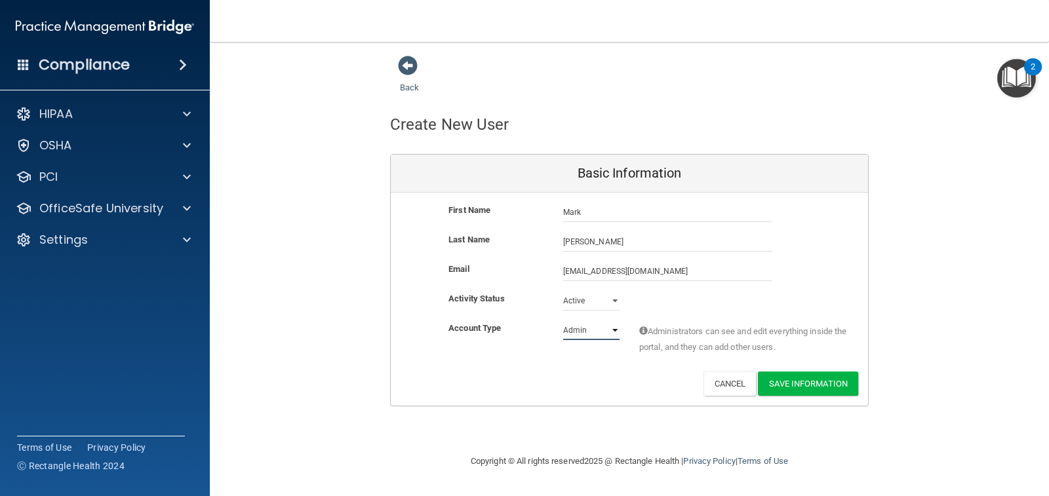
select select "practice_member"
click at [563, 321] on select "Admin Member" at bounding box center [591, 331] width 56 height 20
click at [794, 386] on button "Save Information" at bounding box center [808, 384] width 100 height 24
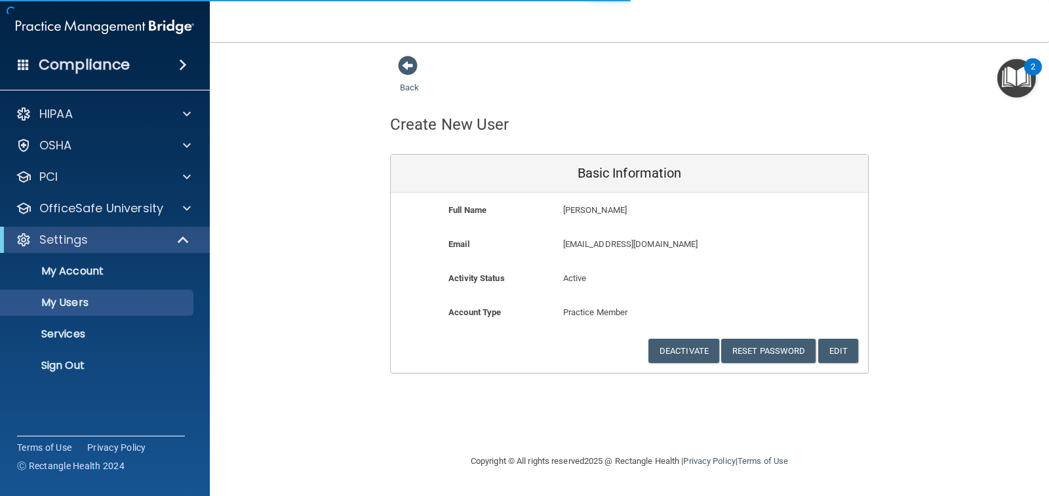
select select "20"
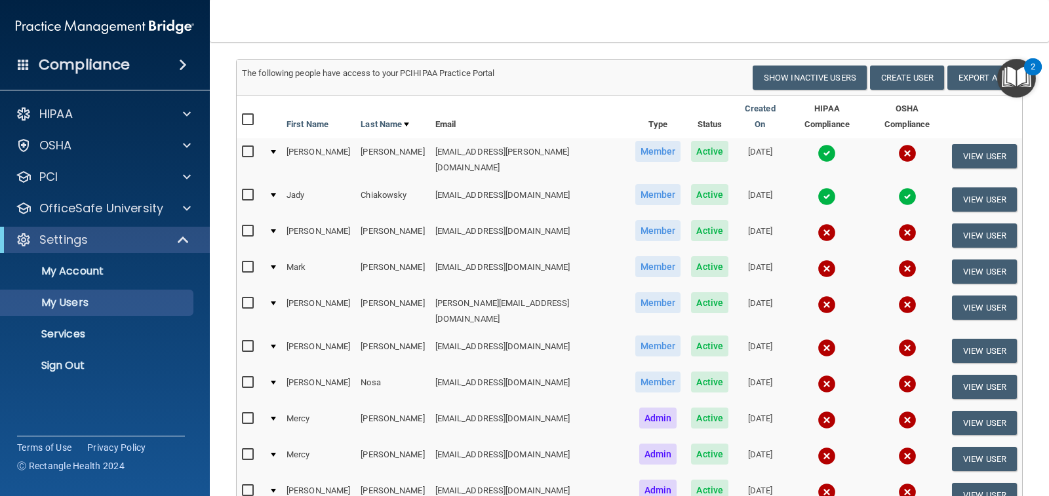
scroll to position [317, 0]
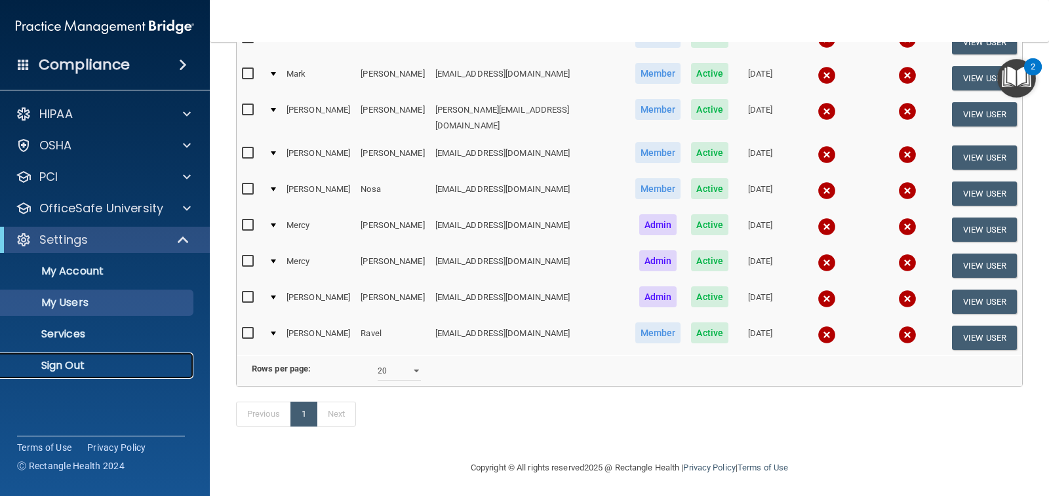
click at [62, 373] on link "Sign Out" at bounding box center [90, 366] width 207 height 26
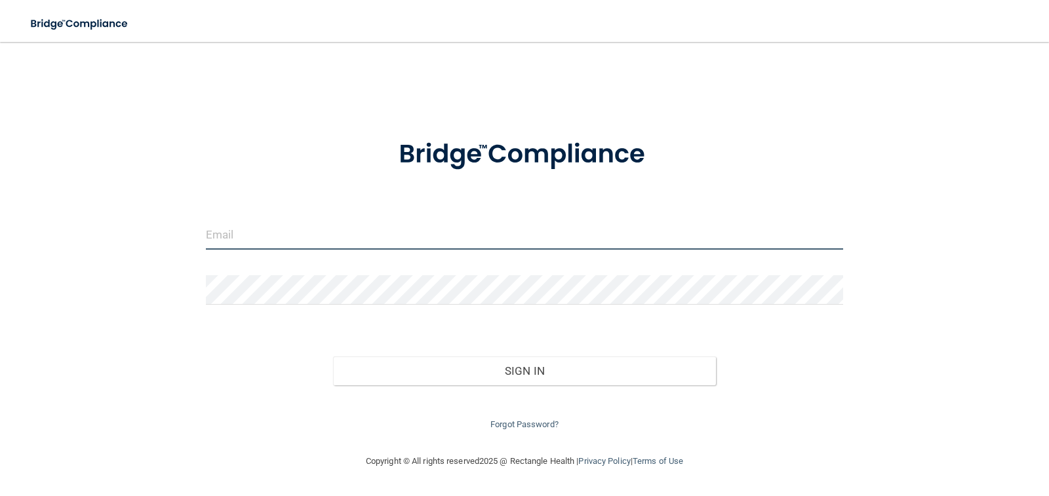
click at [239, 233] on input "email" at bounding box center [525, 235] width 638 height 30
type input "clinical.montereyorthodontics@gmail.com"
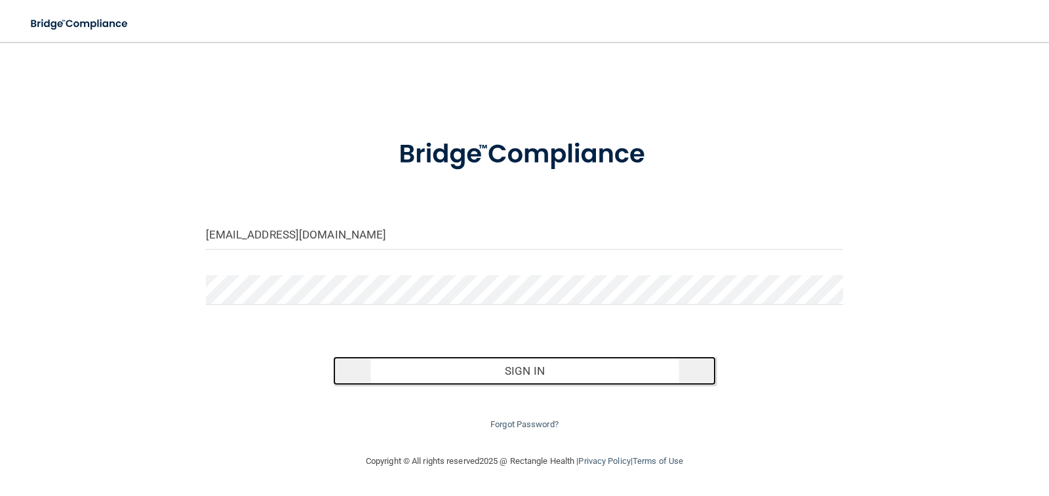
click at [561, 368] on button "Sign In" at bounding box center [524, 371] width 383 height 29
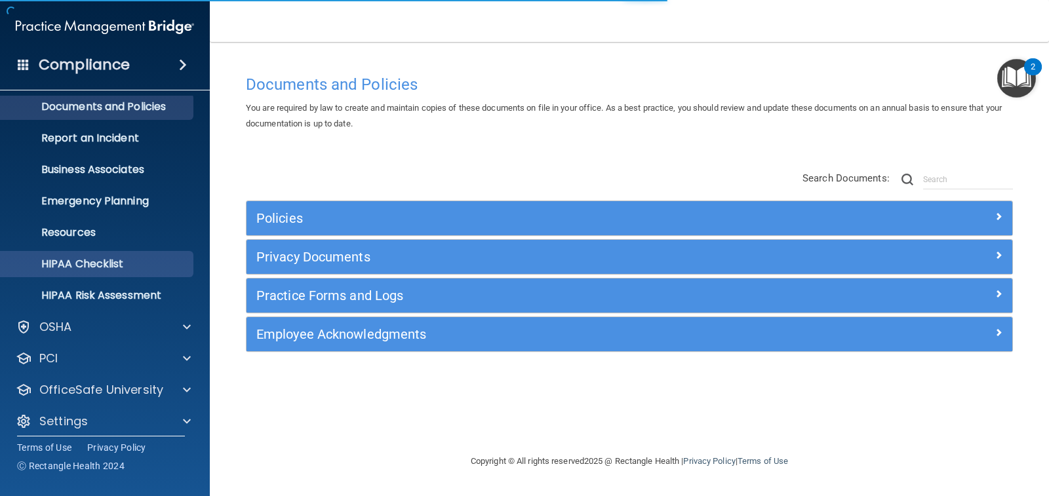
scroll to position [48, 0]
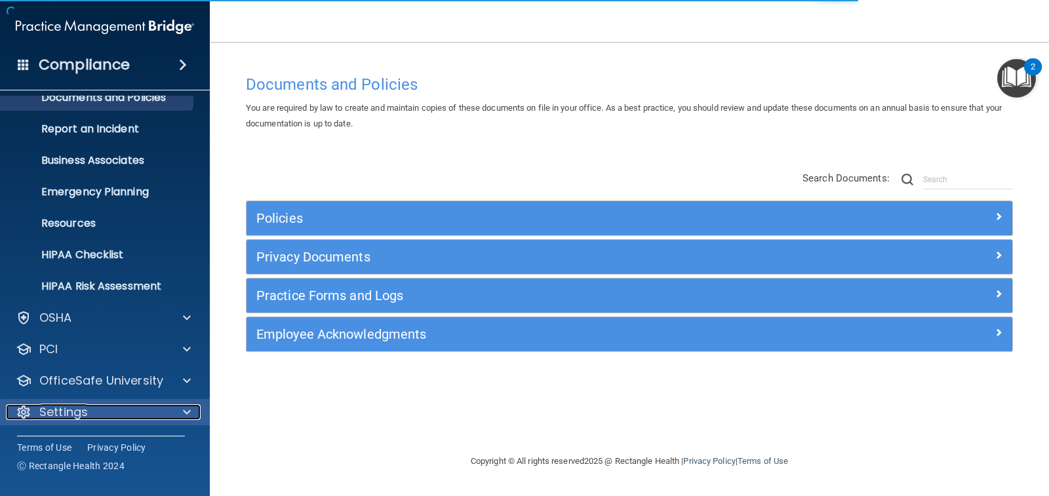
click at [136, 407] on div "Settings" at bounding box center [87, 413] width 163 height 16
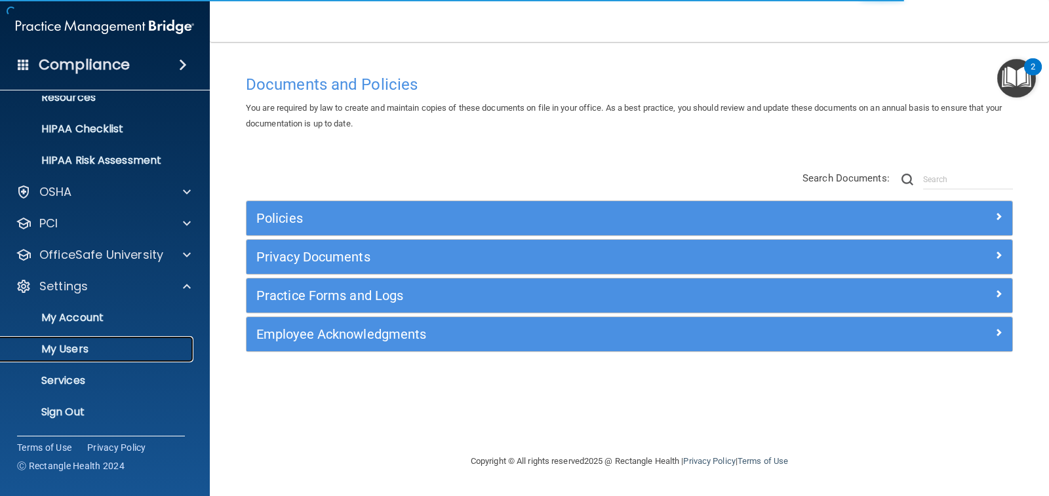
click at [107, 340] on link "My Users" at bounding box center [90, 349] width 207 height 26
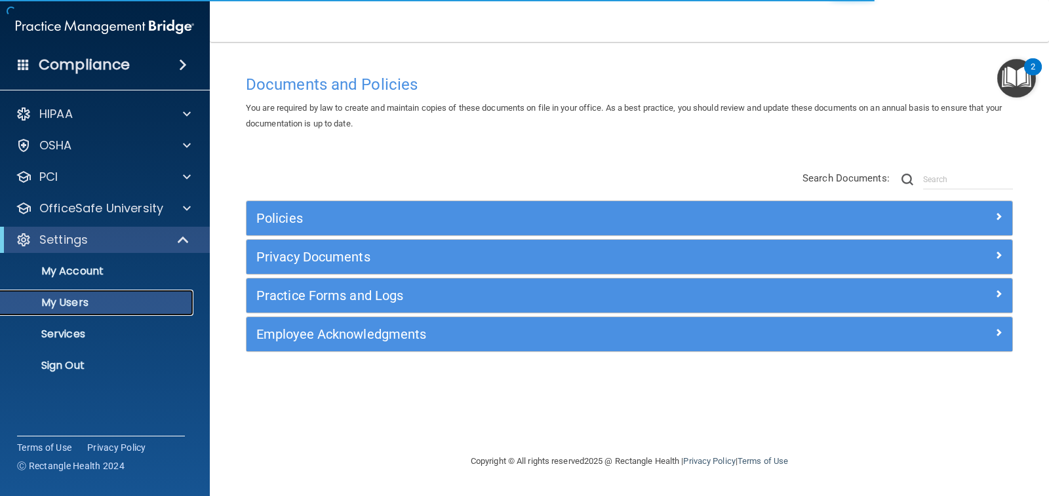
select select "20"
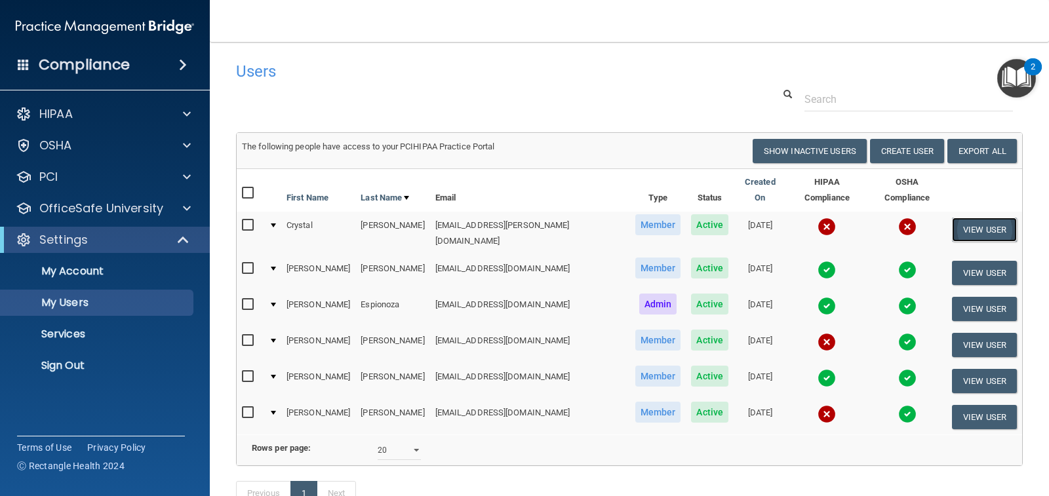
click at [957, 224] on button "View User" at bounding box center [984, 230] width 65 height 24
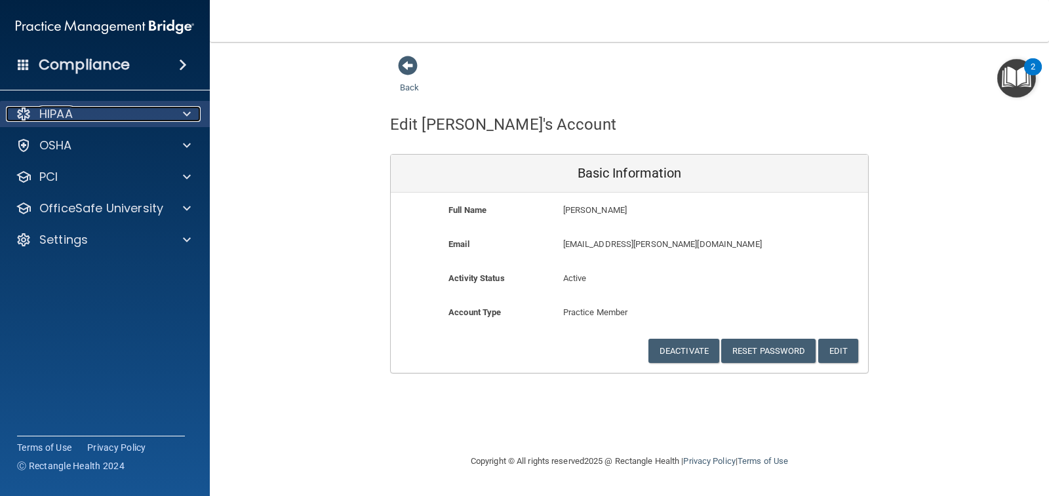
click at [87, 117] on div "HIPAA" at bounding box center [87, 114] width 163 height 16
